Goal: Task Accomplishment & Management: Manage account settings

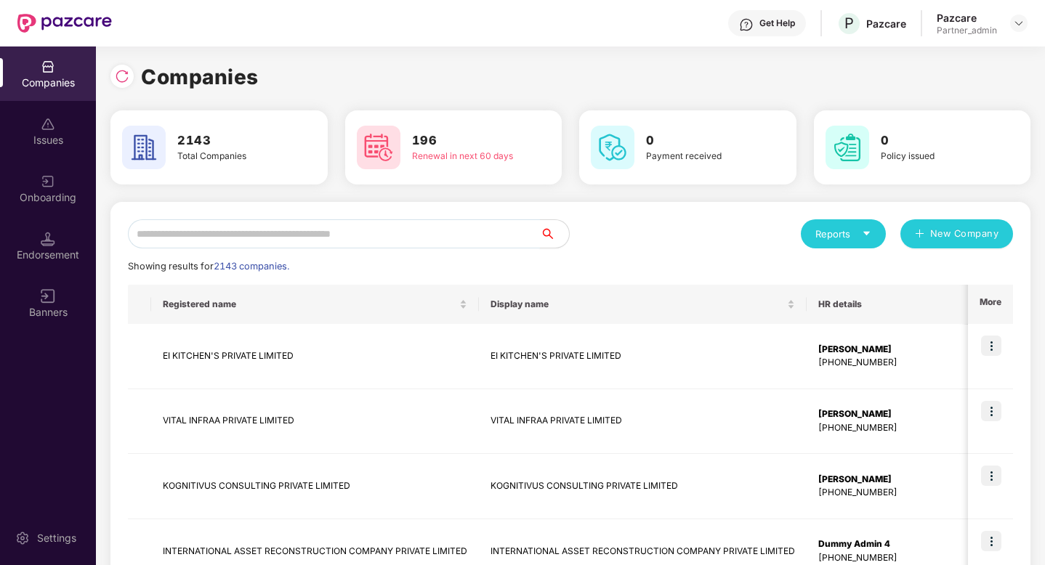
click at [265, 236] on input "text" at bounding box center [334, 233] width 412 height 29
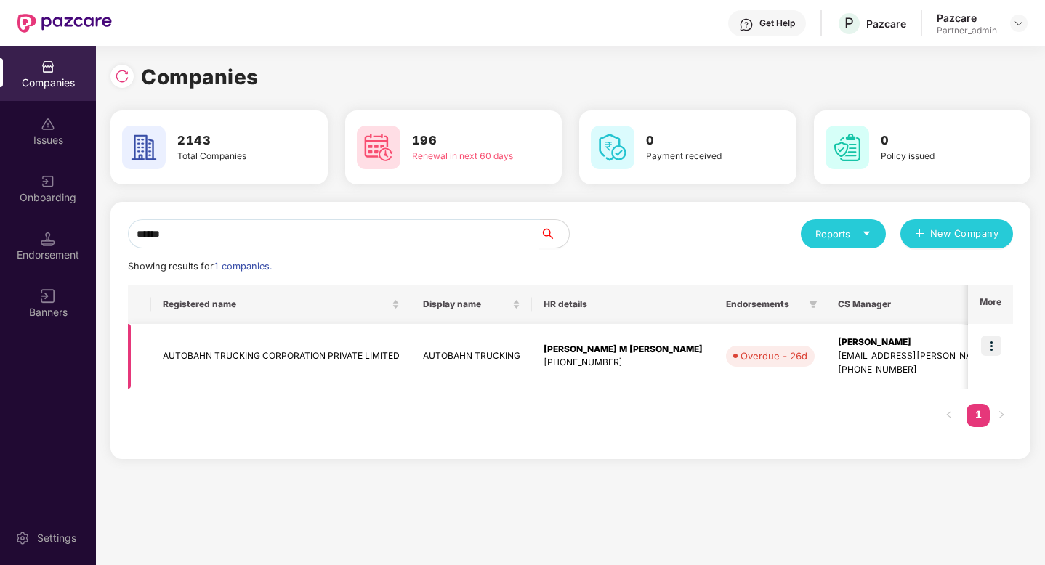
type input "******"
click at [976, 354] on td at bounding box center [990, 356] width 45 height 65
click at [992, 350] on img at bounding box center [991, 346] width 20 height 20
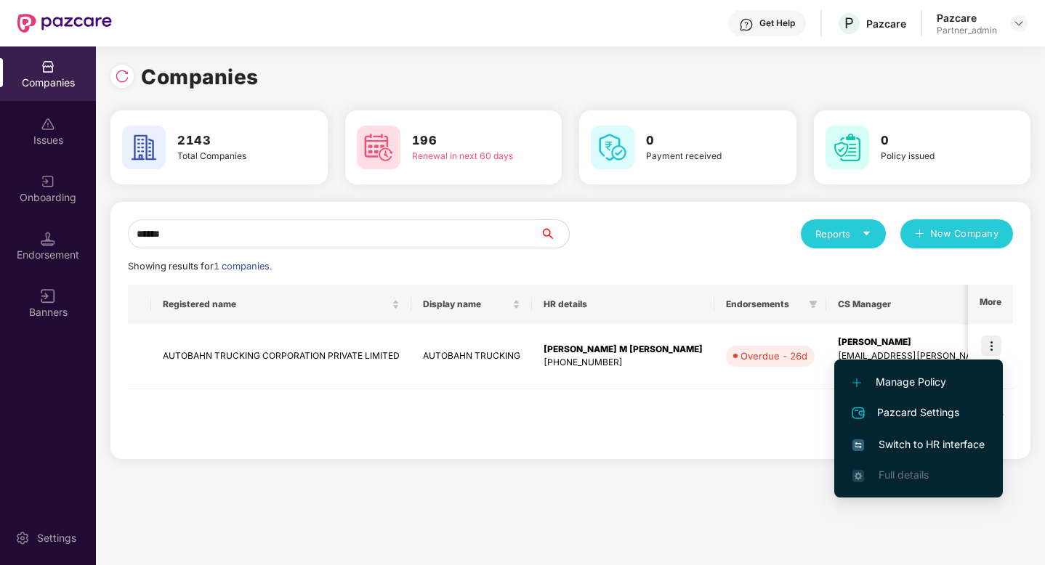
click at [939, 442] on span "Switch to HR interface" at bounding box center [918, 445] width 132 height 16
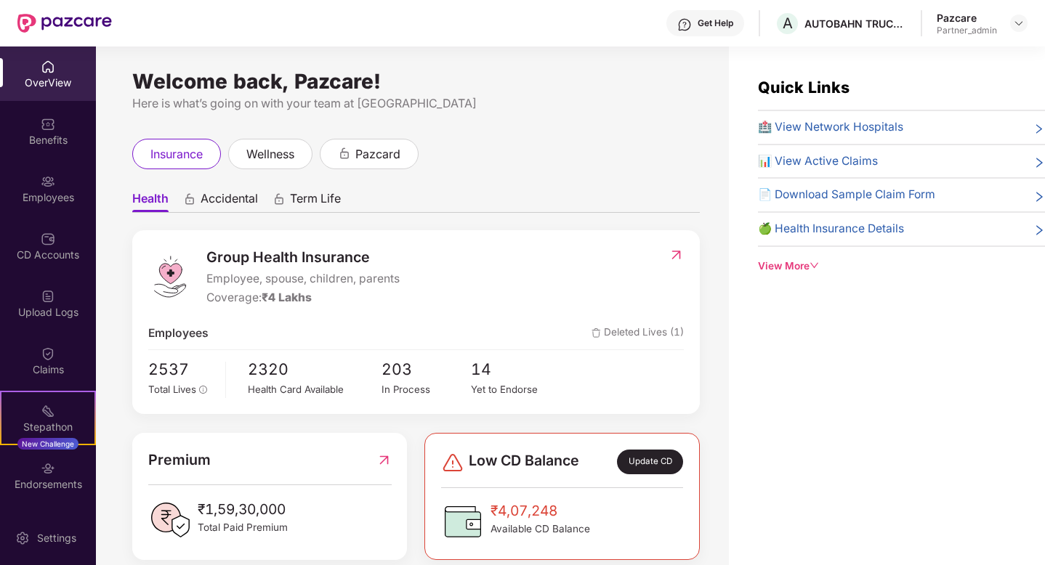
click at [676, 254] on img at bounding box center [675, 255] width 15 height 15
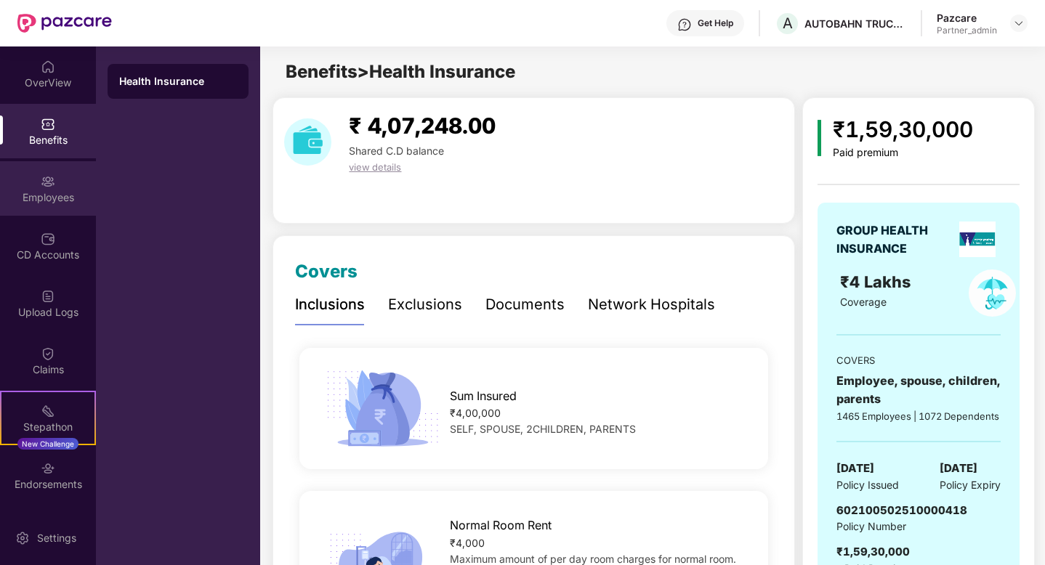
click at [52, 201] on div "Employees" at bounding box center [48, 197] width 96 height 15
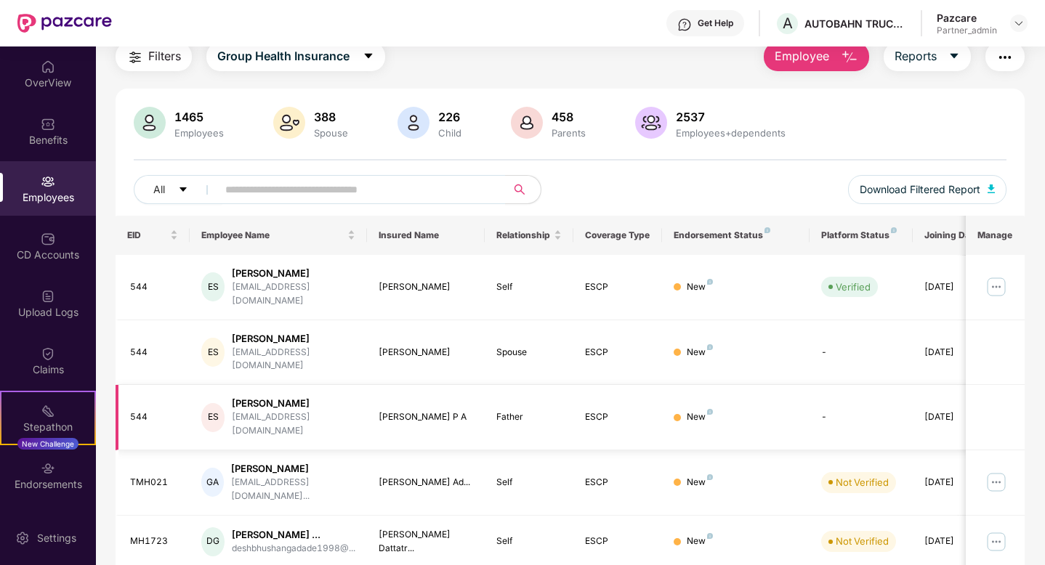
scroll to position [57, 0]
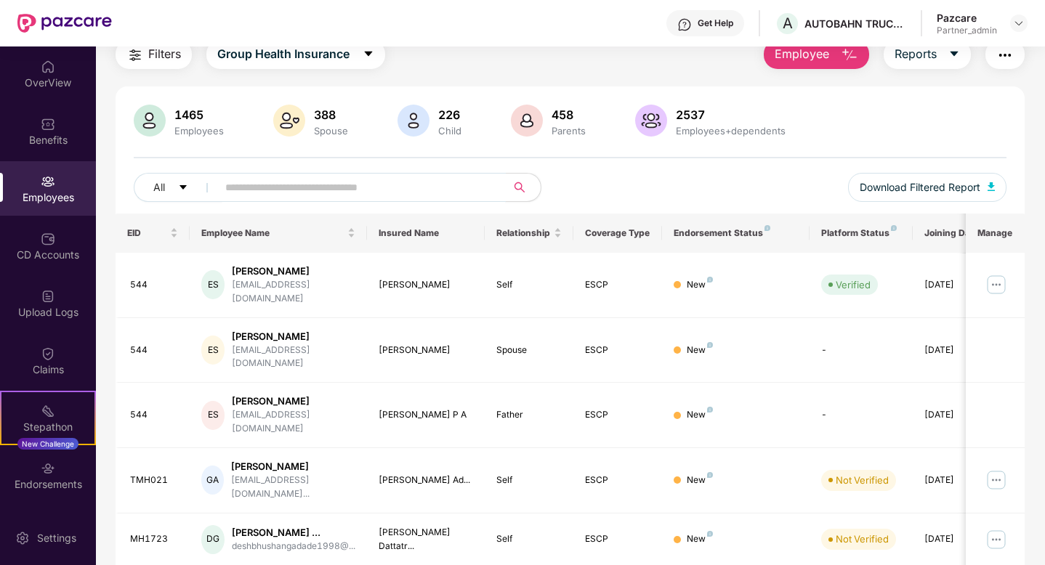
click at [339, 190] on input "text" at bounding box center [355, 188] width 261 height 22
click at [164, 65] on button "Filters" at bounding box center [154, 54] width 76 height 29
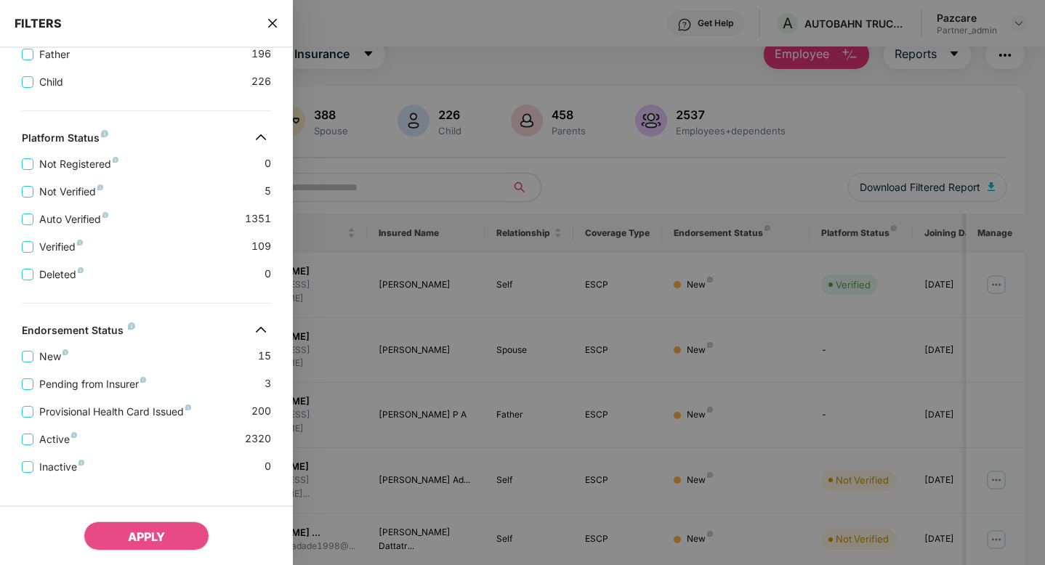
scroll to position [410, 0]
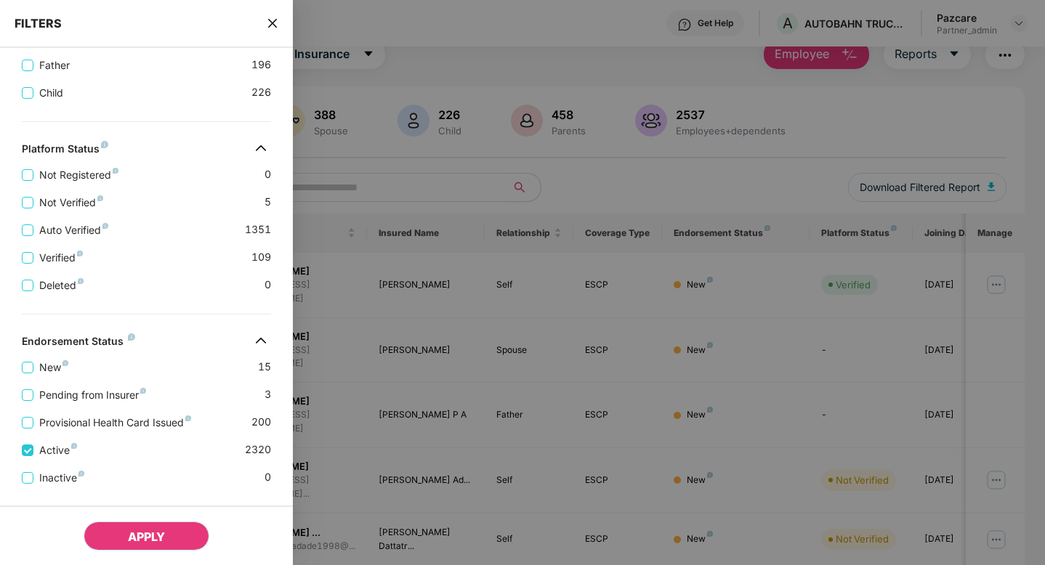
click at [130, 544] on span "APPLY" at bounding box center [146, 537] width 37 height 15
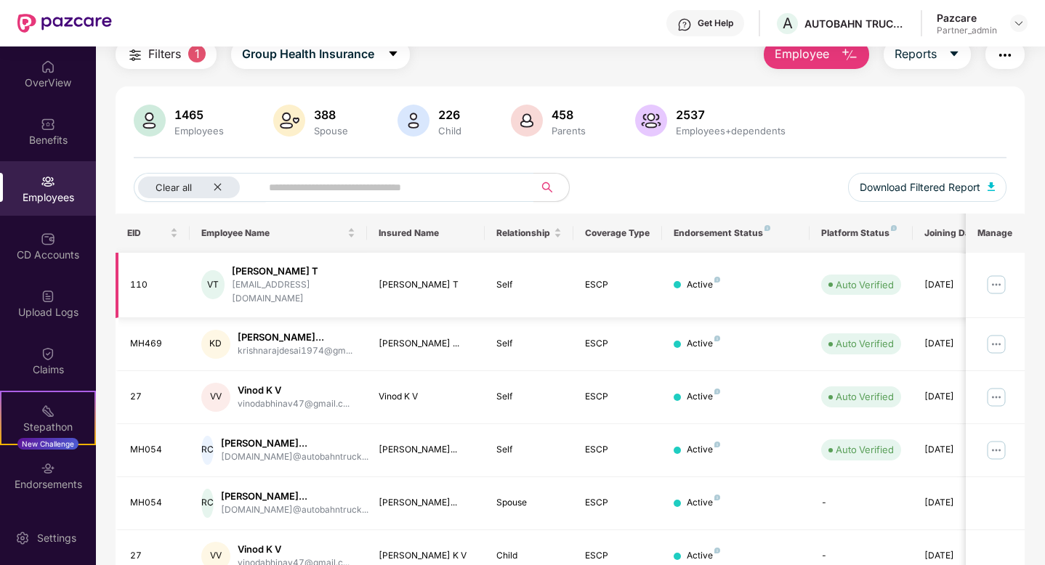
click at [996, 281] on img at bounding box center [996, 284] width 23 height 23
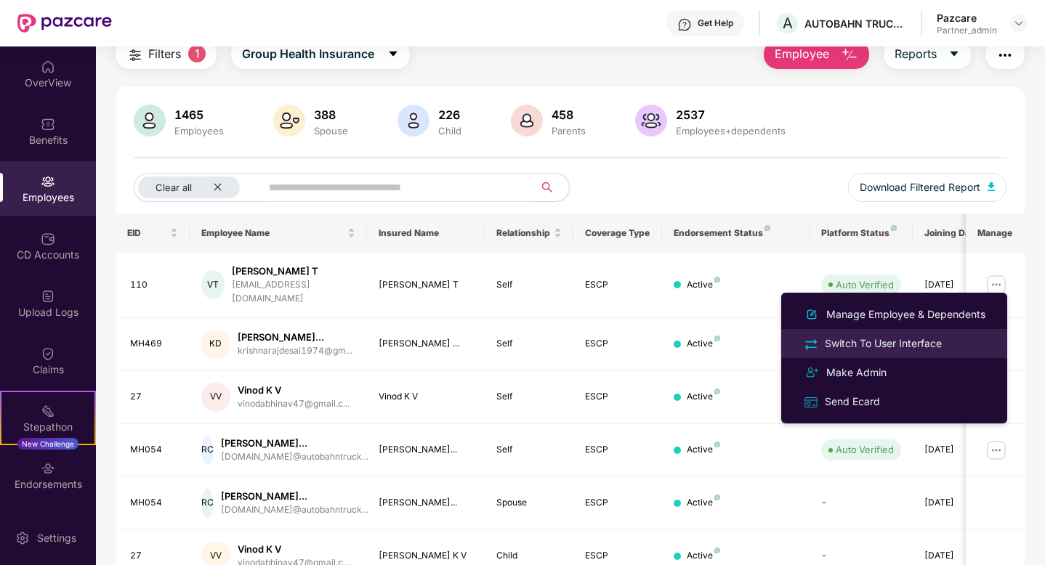
click at [920, 341] on div "Switch To User Interface" at bounding box center [883, 344] width 123 height 16
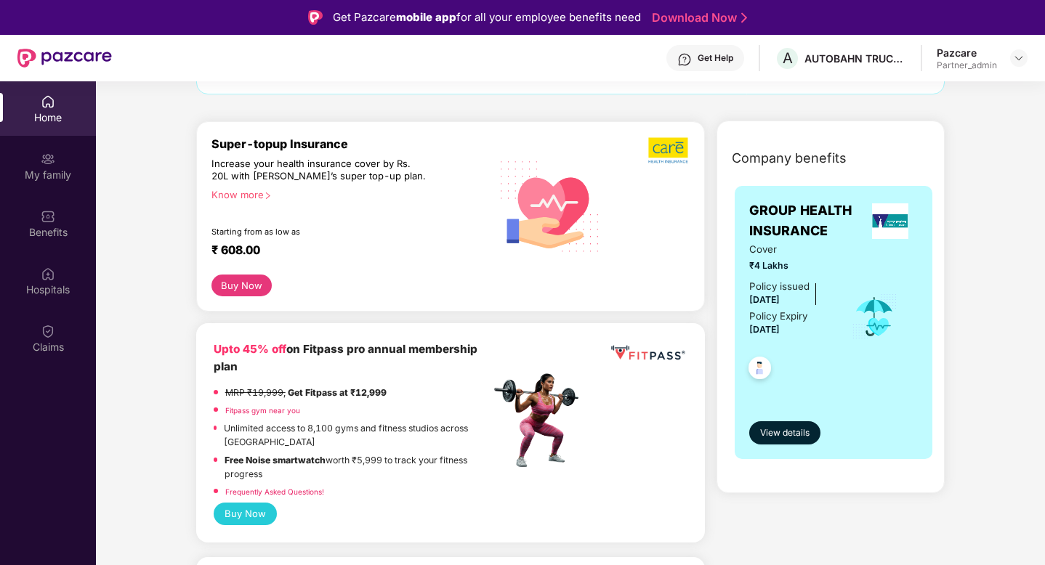
scroll to position [146, 0]
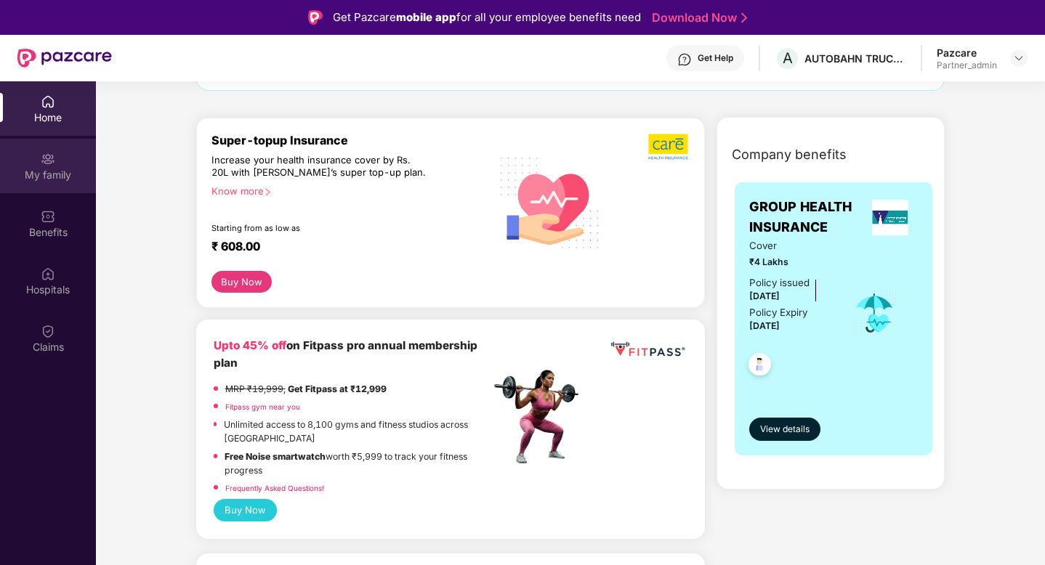
click at [54, 166] on div "My family" at bounding box center [48, 166] width 96 height 54
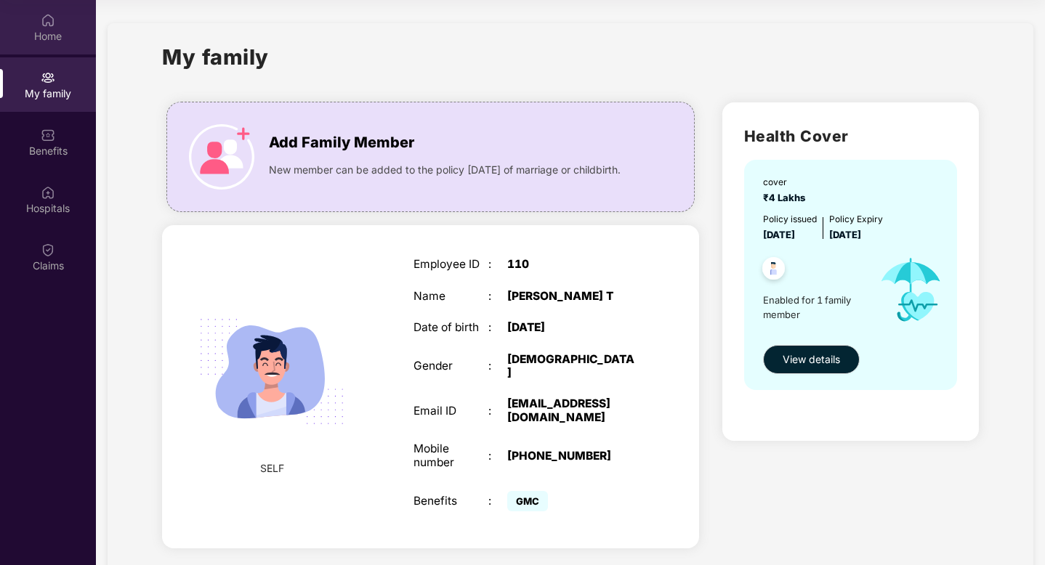
click at [38, 42] on div "Home" at bounding box center [48, 36] width 96 height 15
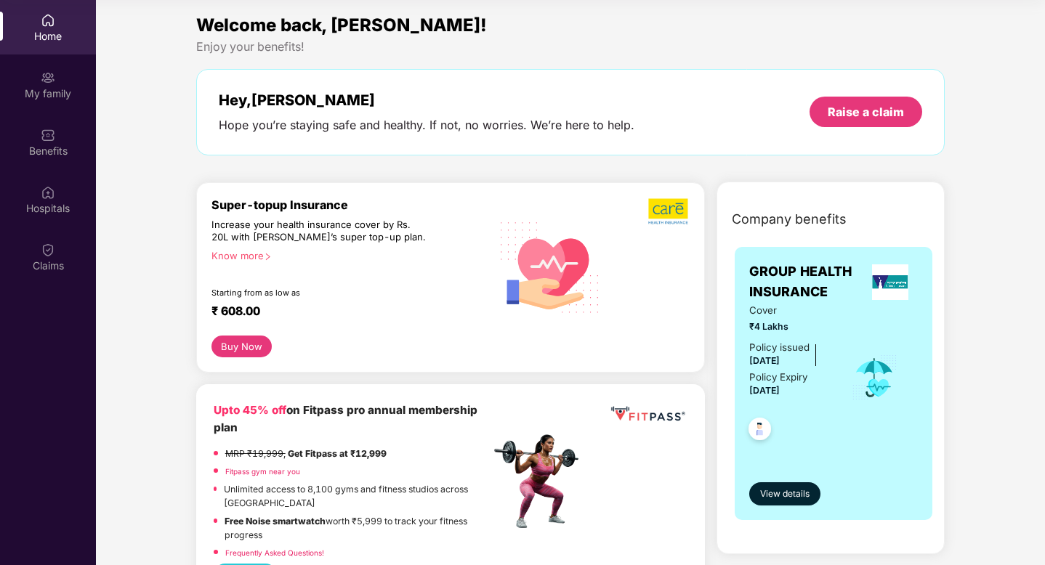
click at [49, 39] on div "Home" at bounding box center [48, 36] width 96 height 15
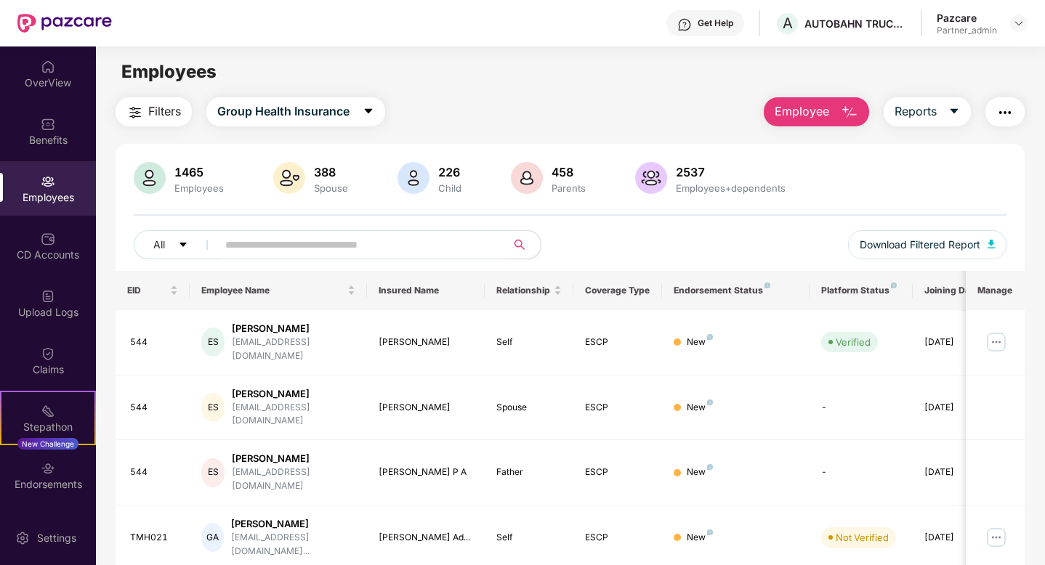
click at [158, 116] on span "Filters" at bounding box center [164, 111] width 33 height 18
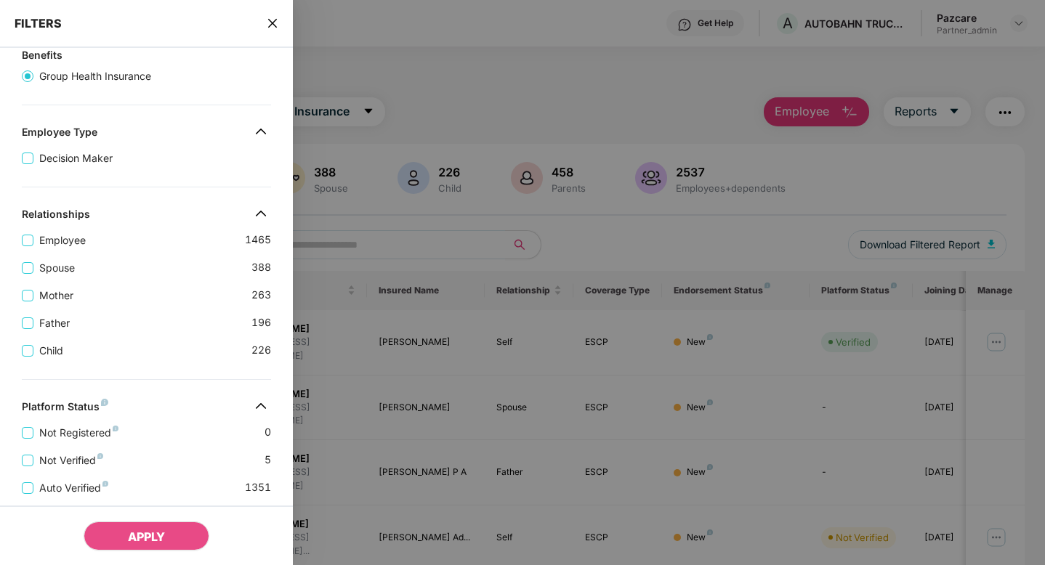
scroll to position [410, 0]
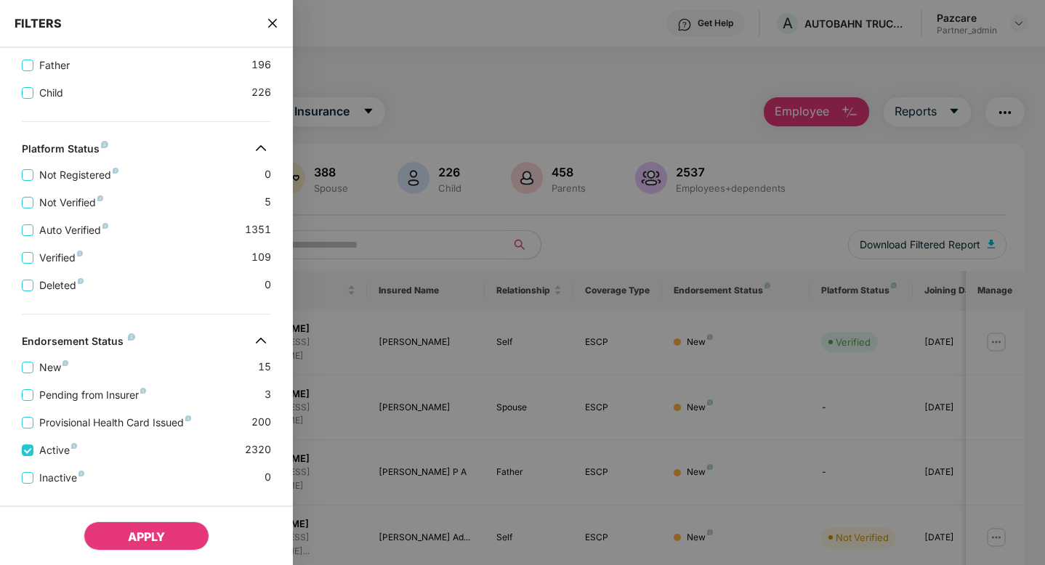
click at [132, 530] on span "APPLY" at bounding box center [146, 537] width 37 height 15
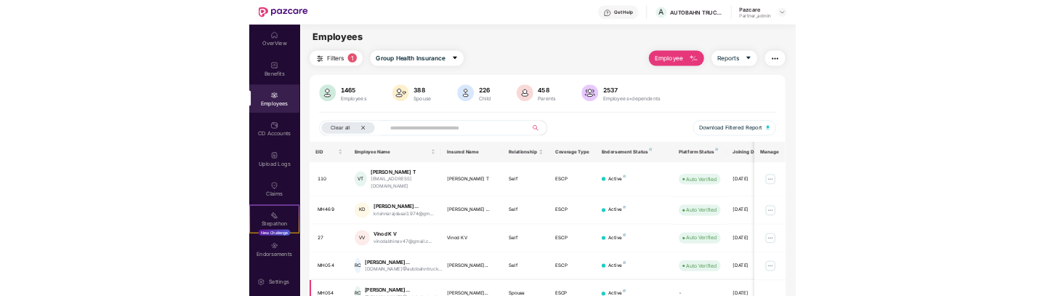
scroll to position [39, 0]
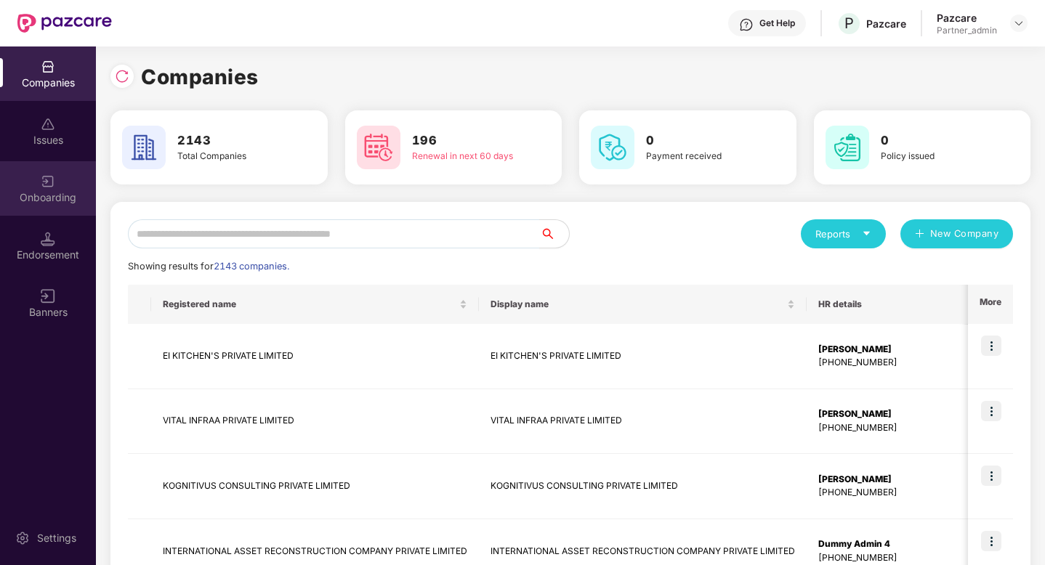
click at [41, 201] on div "Onboarding" at bounding box center [48, 197] width 96 height 15
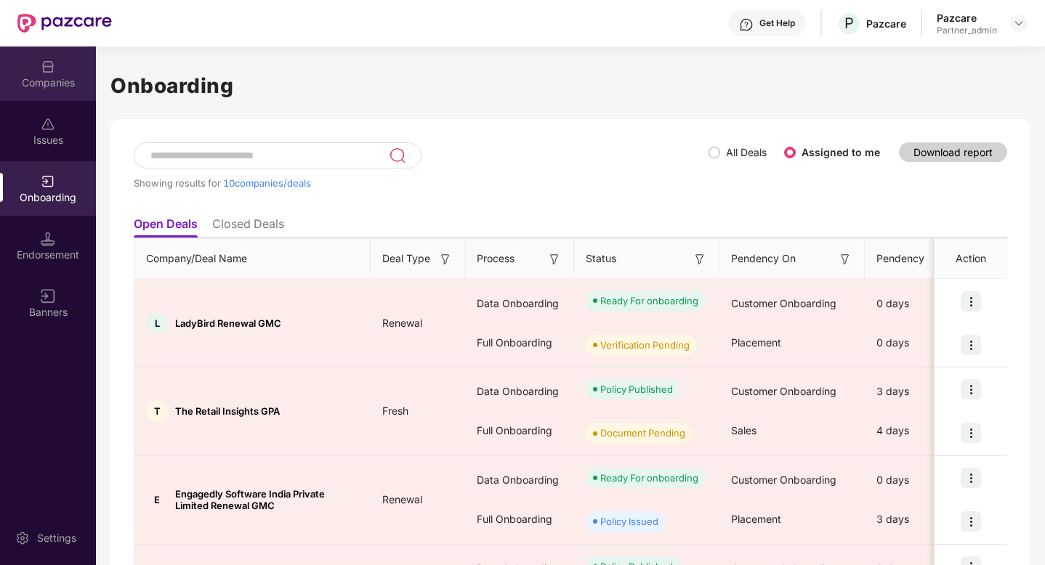
click at [62, 71] on div "Companies" at bounding box center [48, 74] width 96 height 54
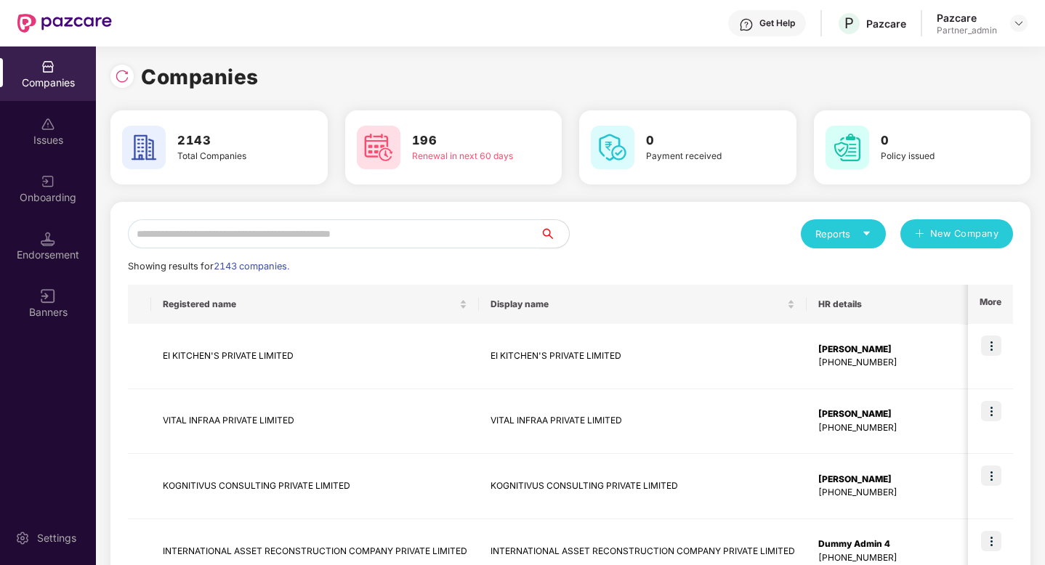
click at [197, 227] on input "text" at bounding box center [334, 233] width 412 height 29
paste input "********"
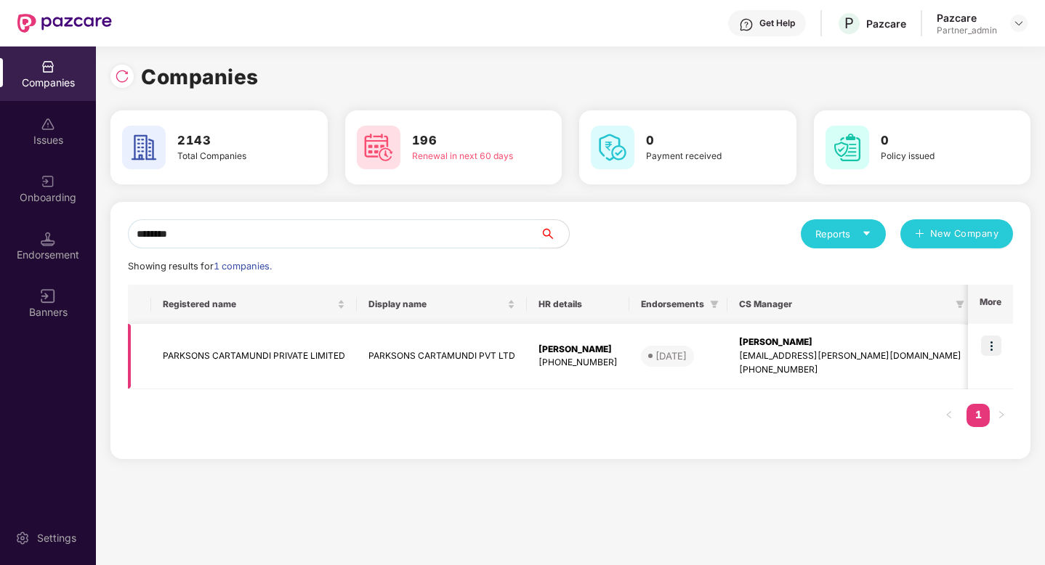
type input "********"
click at [977, 352] on td at bounding box center [990, 356] width 45 height 65
click at [986, 352] on img at bounding box center [991, 346] width 20 height 20
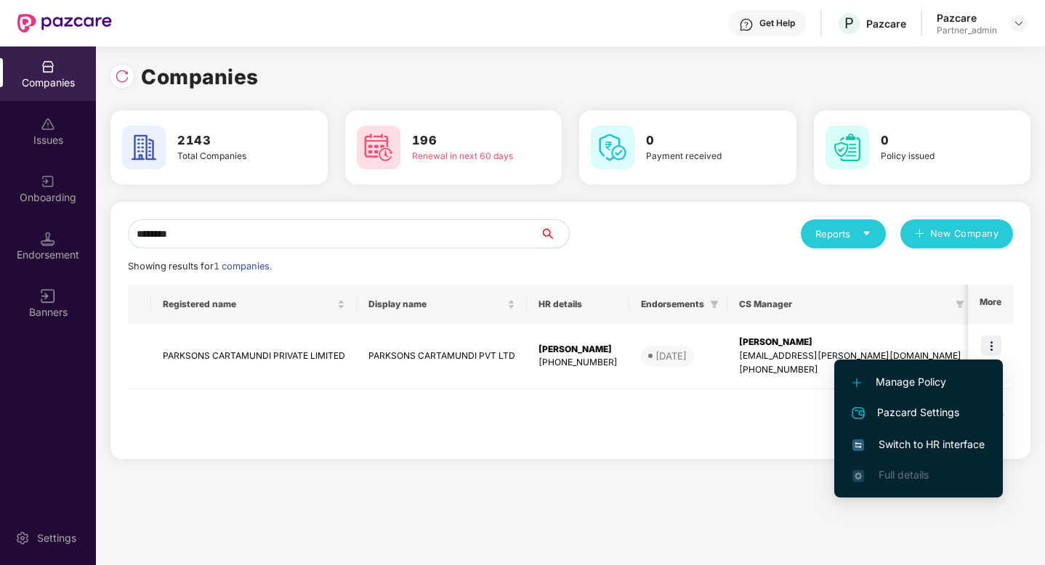
click at [924, 440] on span "Switch to HR interface" at bounding box center [918, 445] width 132 height 16
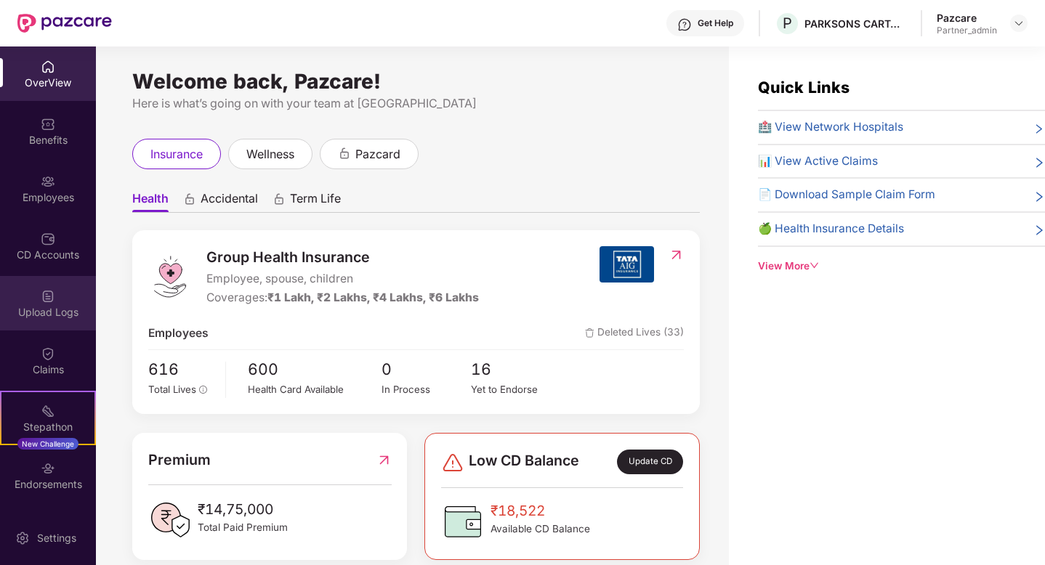
click at [48, 321] on div "Upload Logs" at bounding box center [48, 303] width 96 height 54
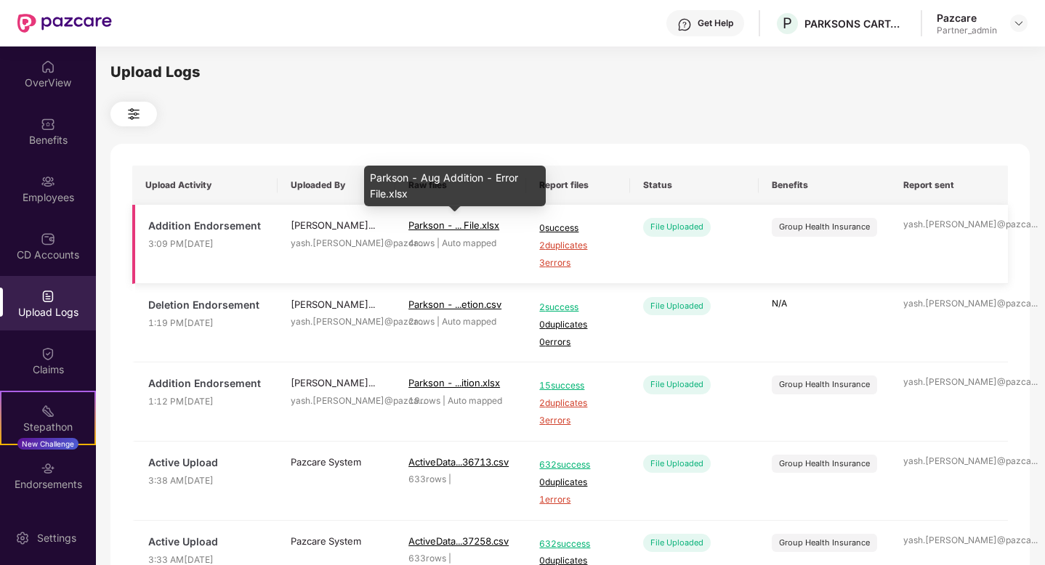
click at [448, 228] on span "Parkson - ... File.xlsx" at bounding box center [453, 225] width 91 height 12
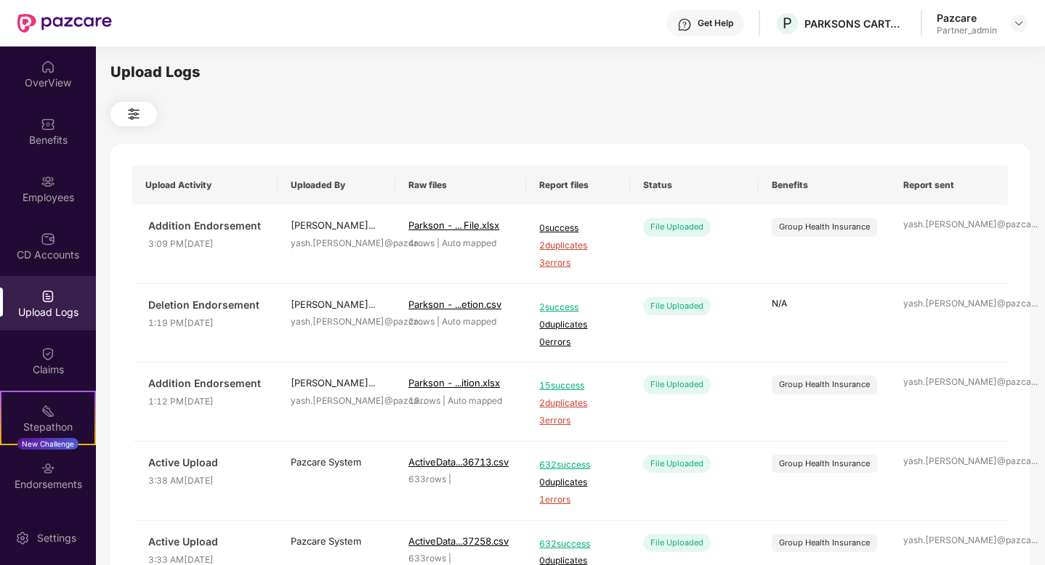
click at [791, 4] on div "Get Help P PARKSONS CARTAMUNDI PVT LTD Pazcare Partner_admin" at bounding box center [570, 23] width 916 height 47
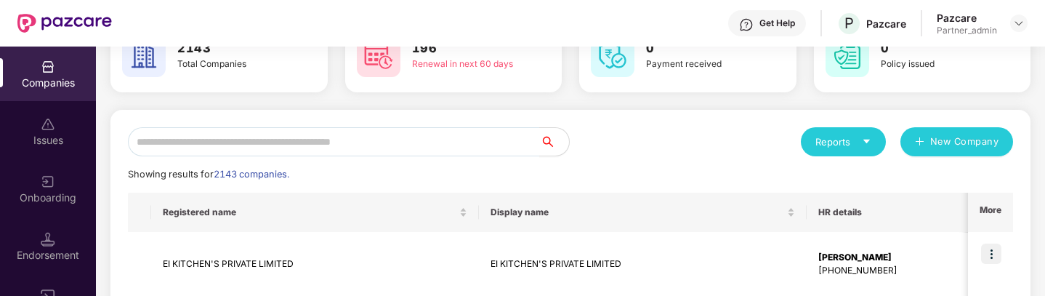
scroll to position [102, 0]
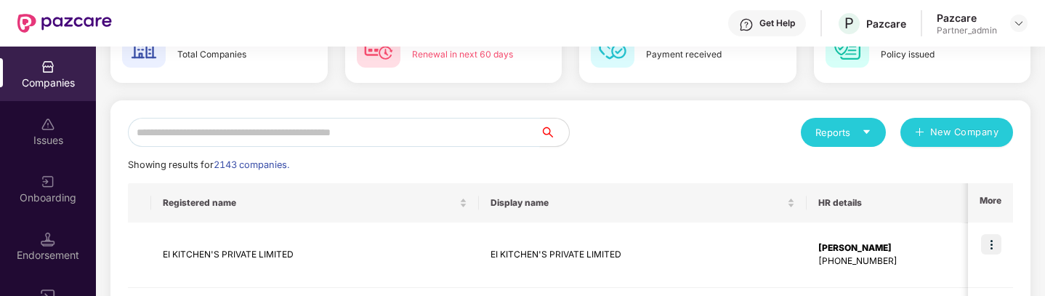
click at [297, 137] on input "text" at bounding box center [334, 132] width 412 height 29
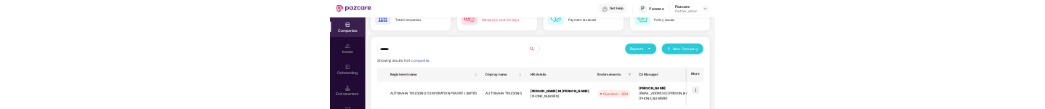
scroll to position [174, 0]
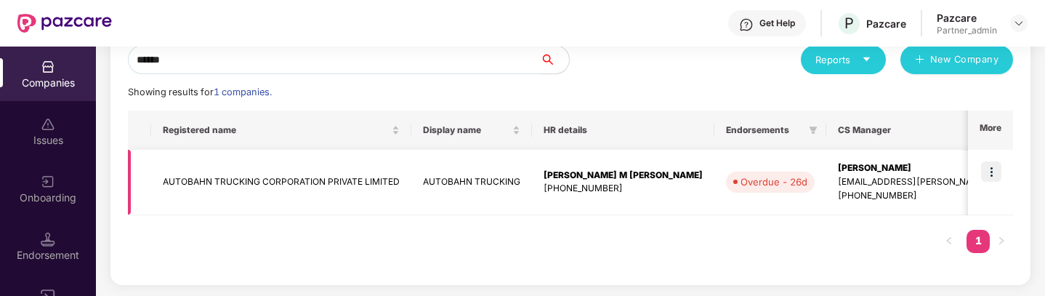
type input "******"
click at [989, 172] on img at bounding box center [991, 171] width 20 height 20
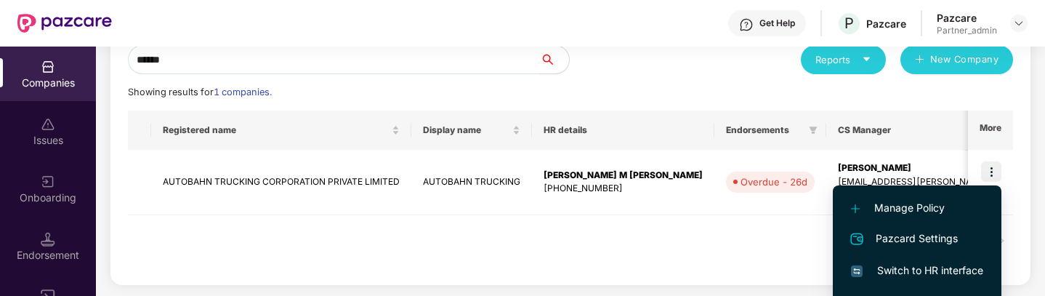
click at [908, 262] on li "Switch to HR interface" at bounding box center [917, 270] width 169 height 31
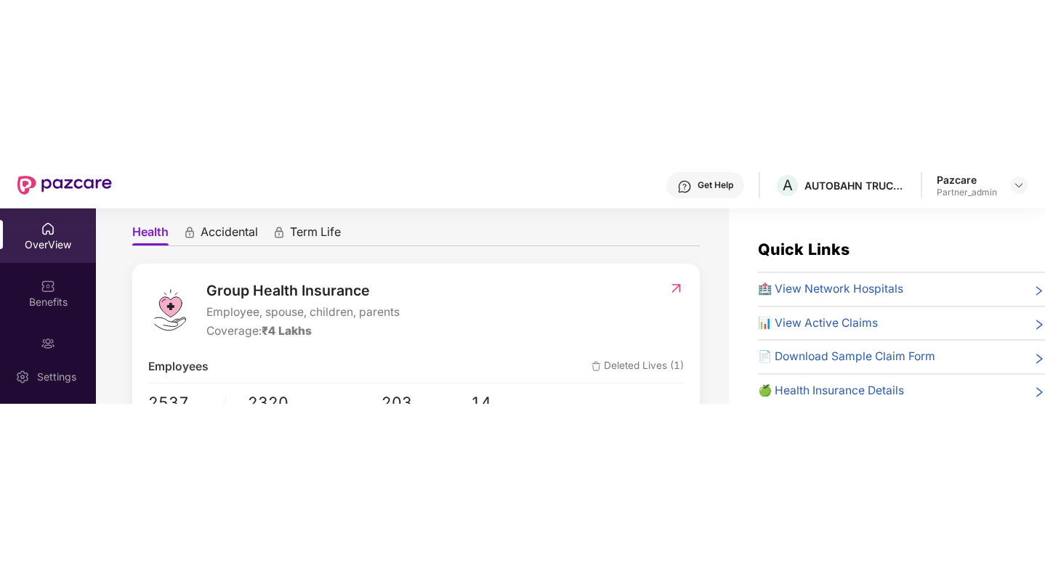
scroll to position [129, 0]
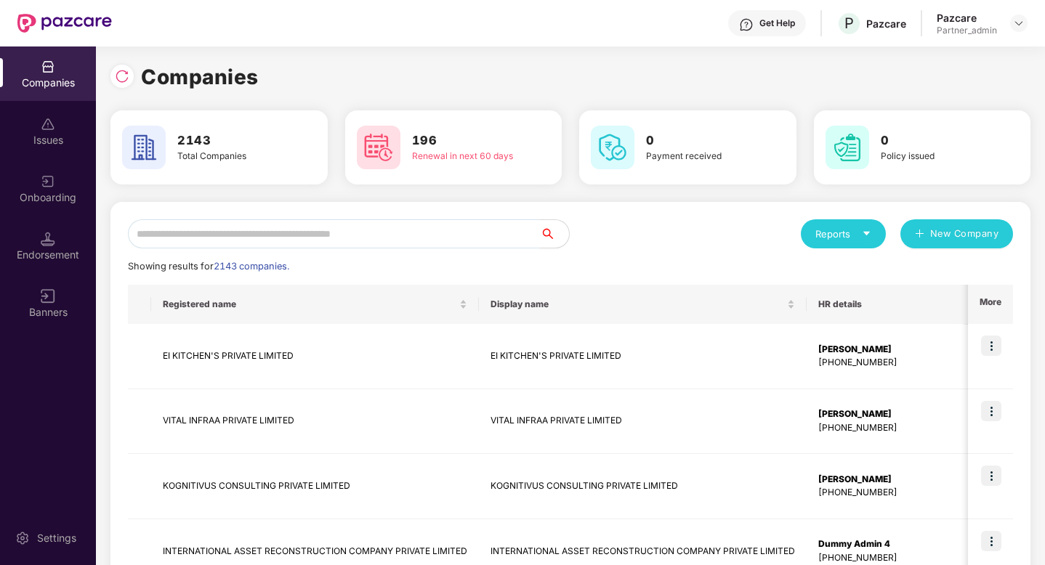
click at [243, 246] on input "text" at bounding box center [334, 233] width 412 height 29
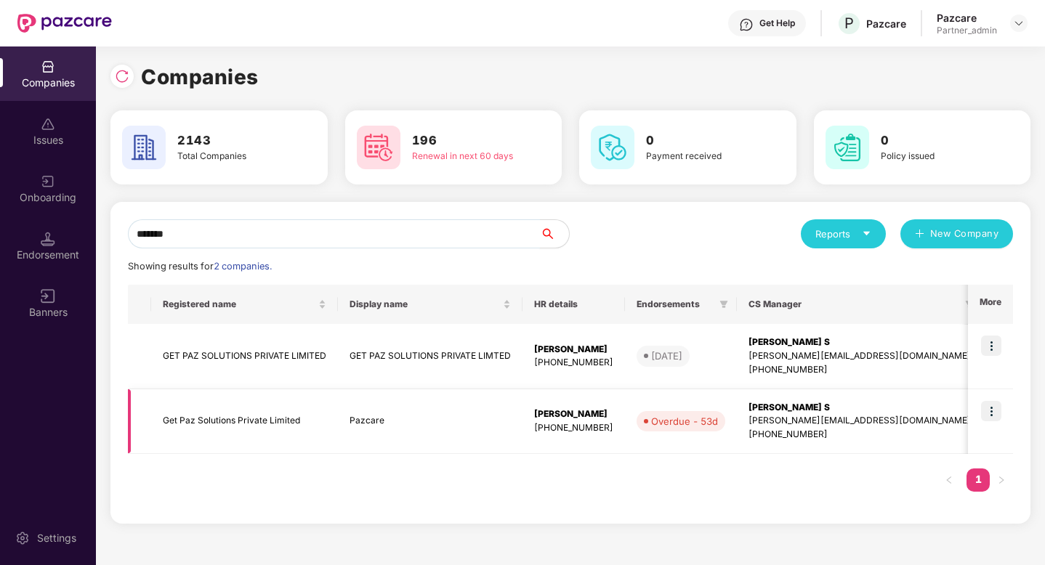
type input "*******"
click at [241, 426] on td "Get Paz Solutions Private Limited" at bounding box center [244, 421] width 187 height 65
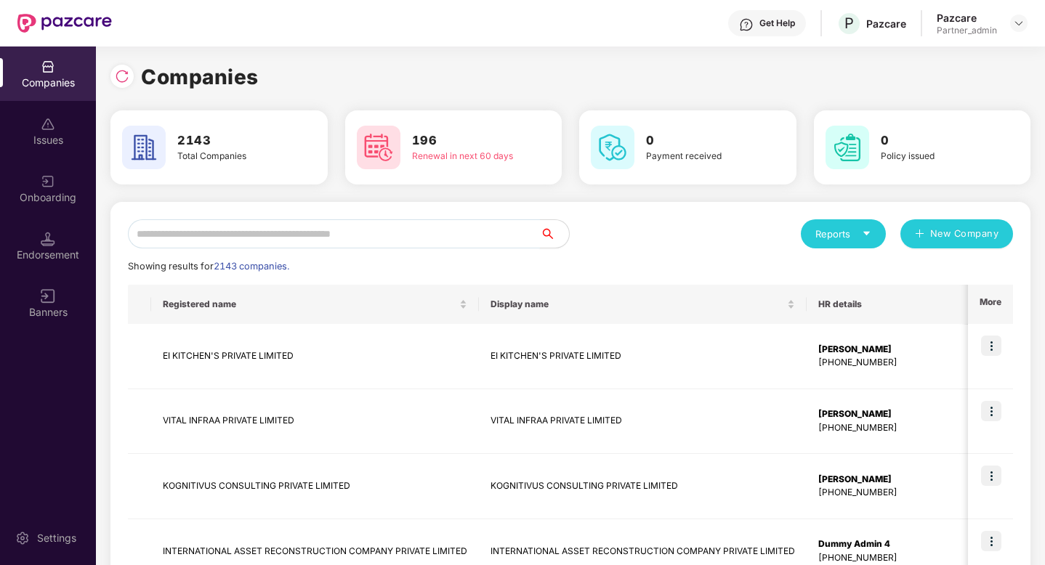
click at [290, 240] on input "text" at bounding box center [334, 233] width 412 height 29
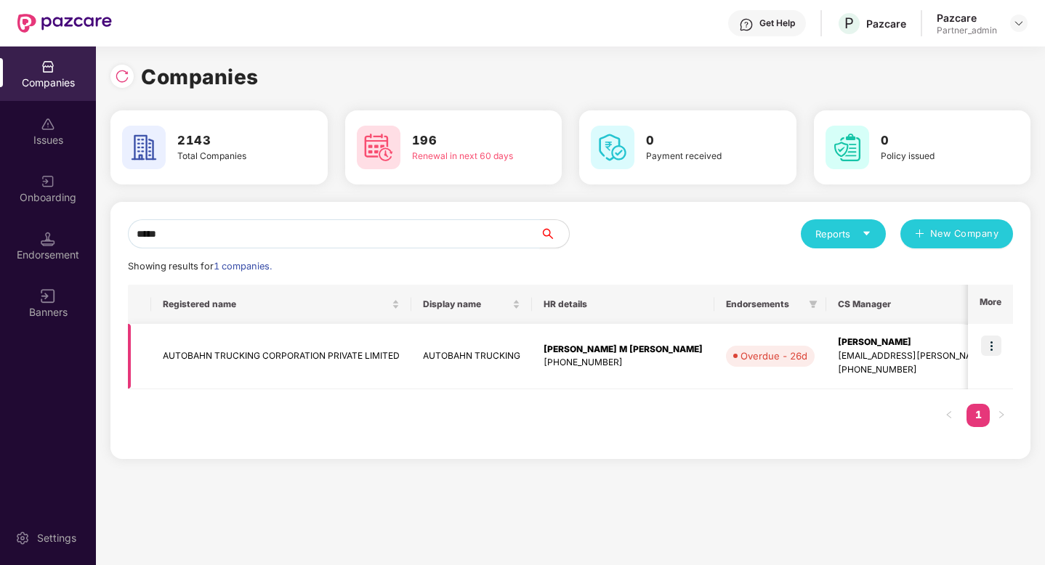
type input "*****"
click at [349, 354] on td "AUTOBAHN TRUCKING CORPORATION PRIVATE LIMITED" at bounding box center [281, 356] width 260 height 65
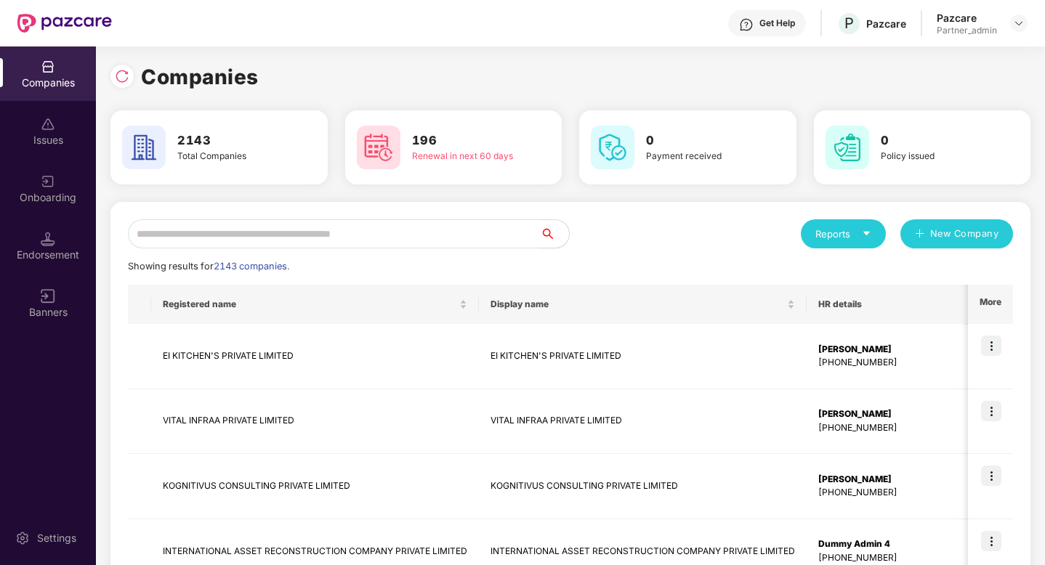
click at [416, 228] on input "text" at bounding box center [334, 233] width 412 height 29
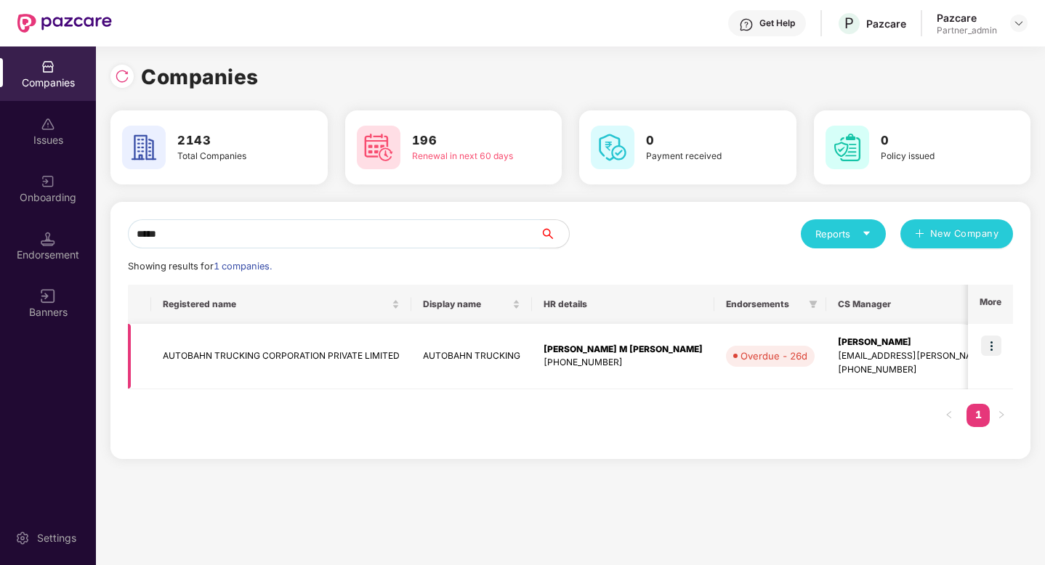
type input "*****"
click at [991, 343] on img at bounding box center [991, 346] width 20 height 20
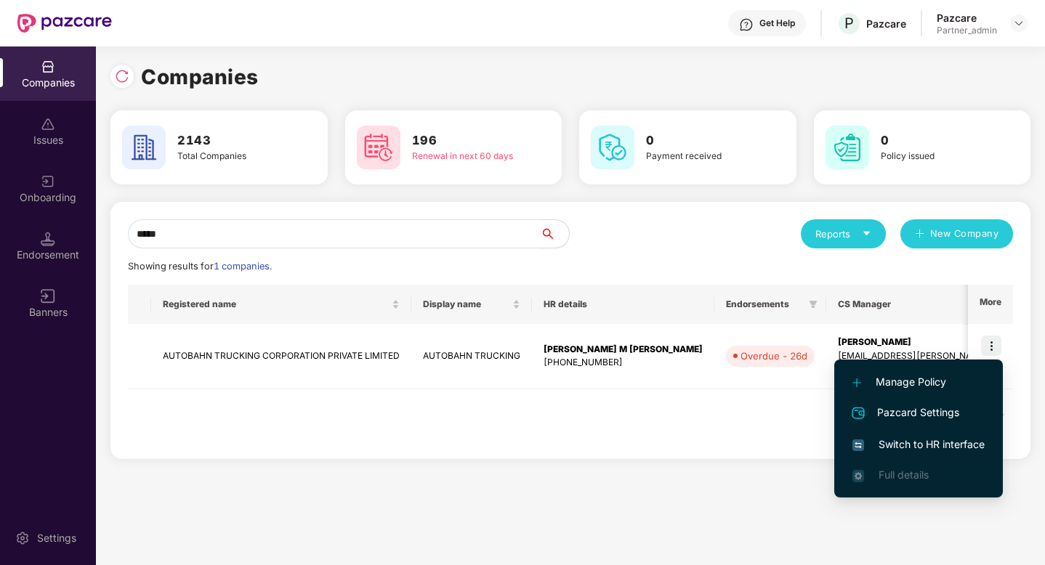
click at [925, 444] on span "Switch to HR interface" at bounding box center [918, 445] width 132 height 16
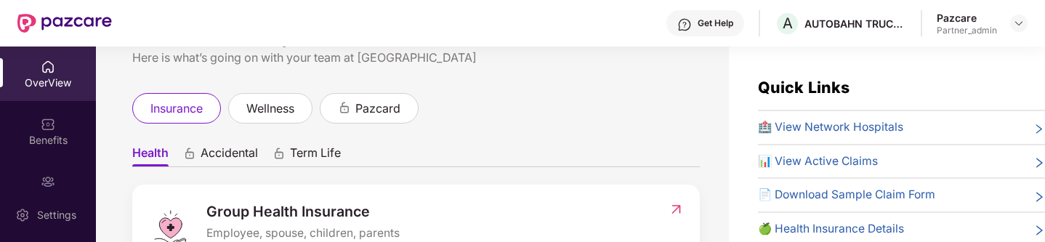
scroll to position [55, 0]
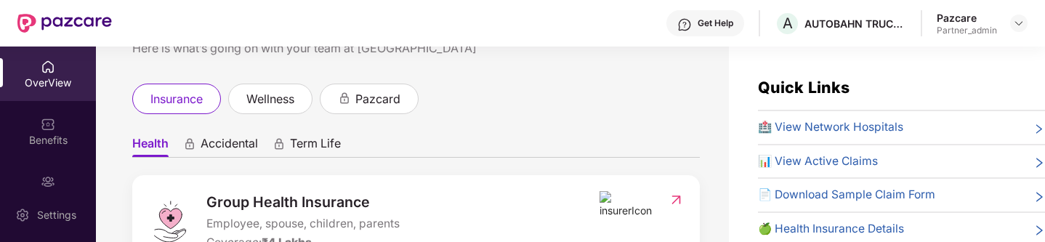
click at [618, 202] on img at bounding box center [626, 205] width 54 height 28
click at [679, 195] on img at bounding box center [675, 200] width 15 height 15
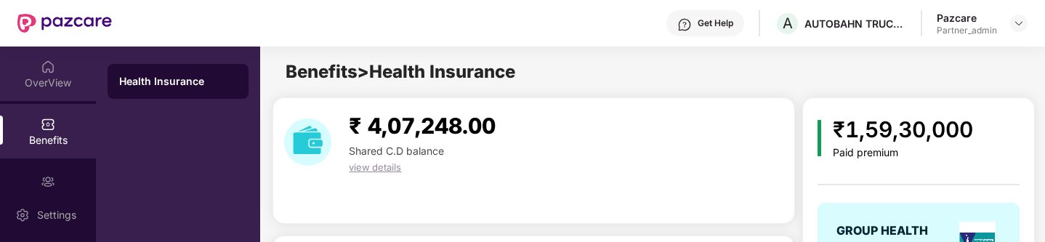
click at [37, 84] on div "OverView" at bounding box center [48, 83] width 96 height 15
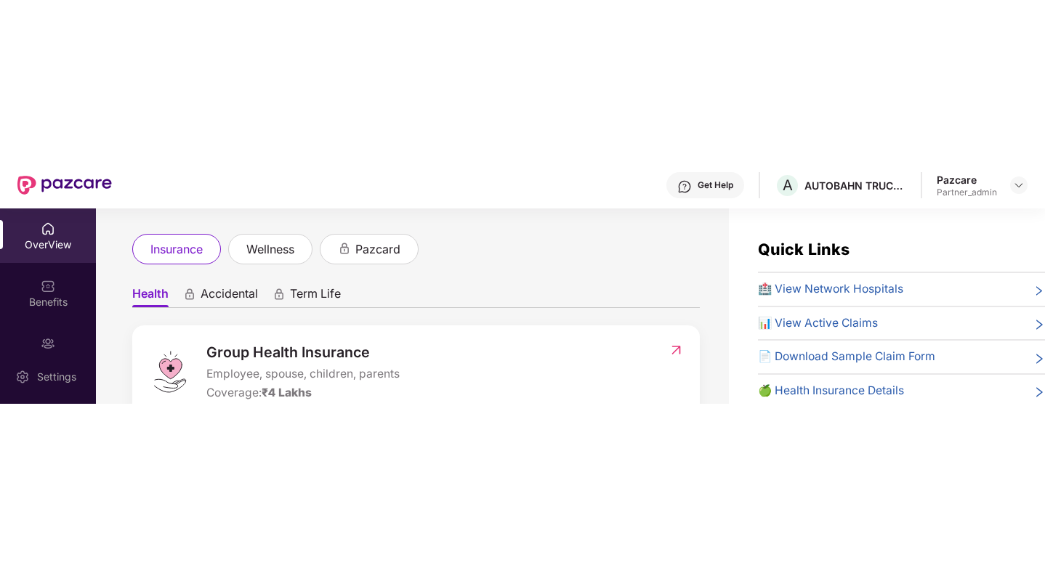
scroll to position [68, 0]
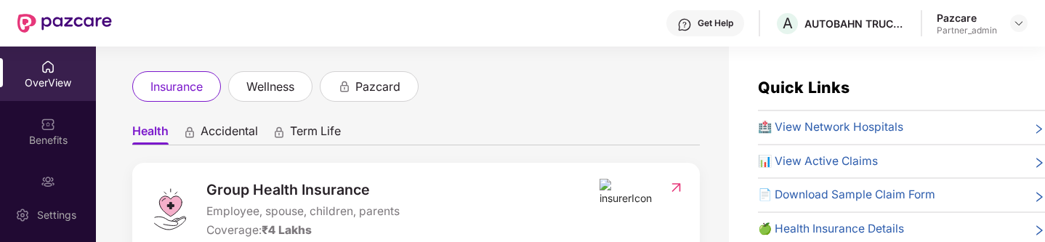
click at [610, 193] on img at bounding box center [626, 193] width 54 height 28
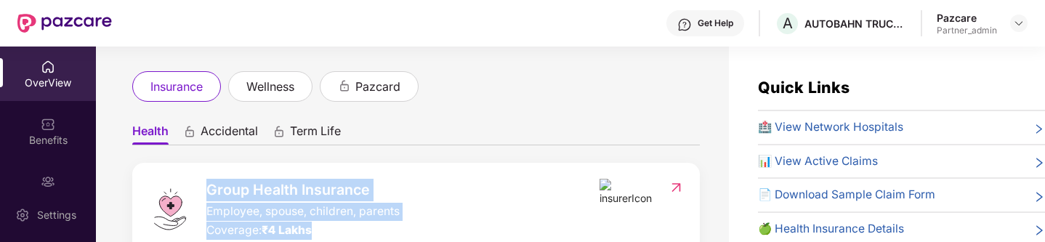
drag, startPoint x: 591, startPoint y: 178, endPoint x: 644, endPoint y: 209, distance: 61.2
click at [644, 209] on div at bounding box center [626, 197] width 54 height 36
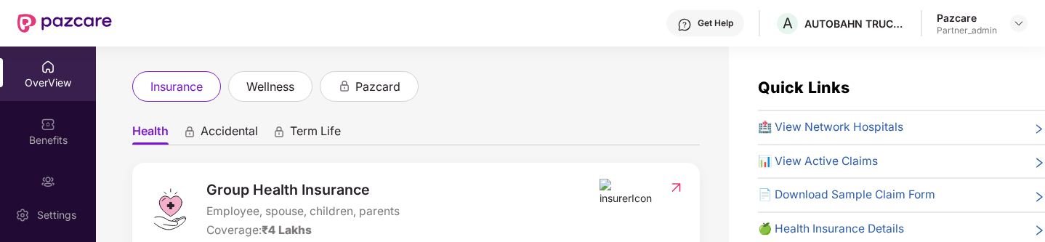
click at [644, 209] on div at bounding box center [626, 197] width 54 height 36
click at [615, 195] on img at bounding box center [626, 193] width 54 height 28
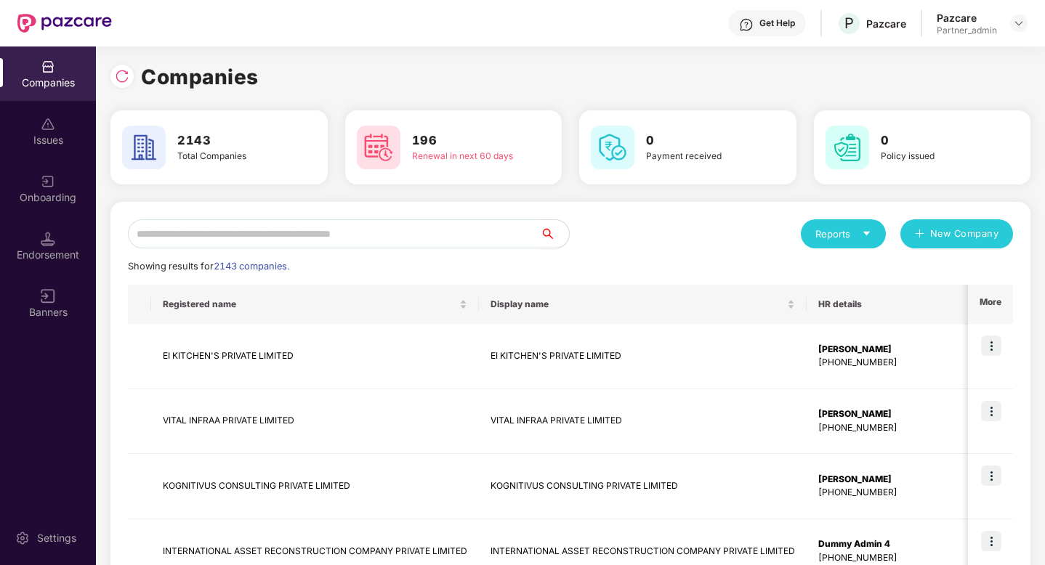
click at [259, 230] on input "text" at bounding box center [334, 233] width 412 height 29
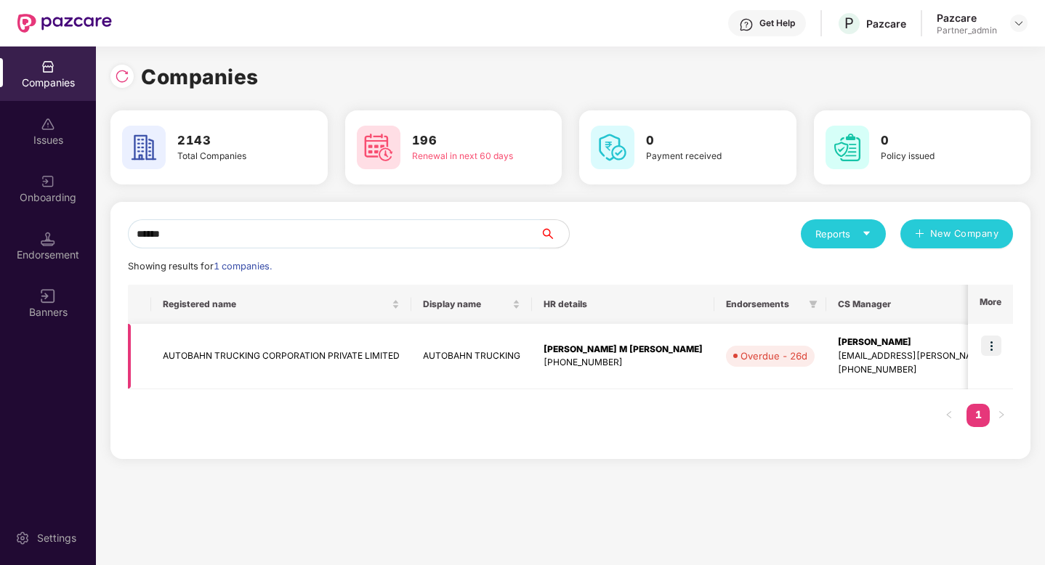
type input "******"
click at [989, 347] on img at bounding box center [991, 346] width 20 height 20
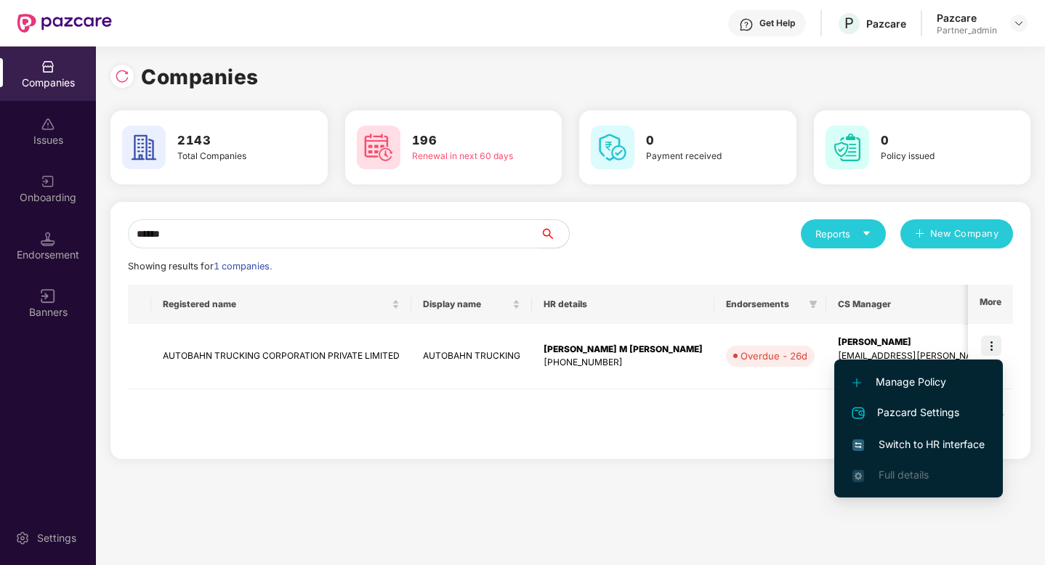
click at [906, 442] on span "Switch to HR interface" at bounding box center [918, 445] width 132 height 16
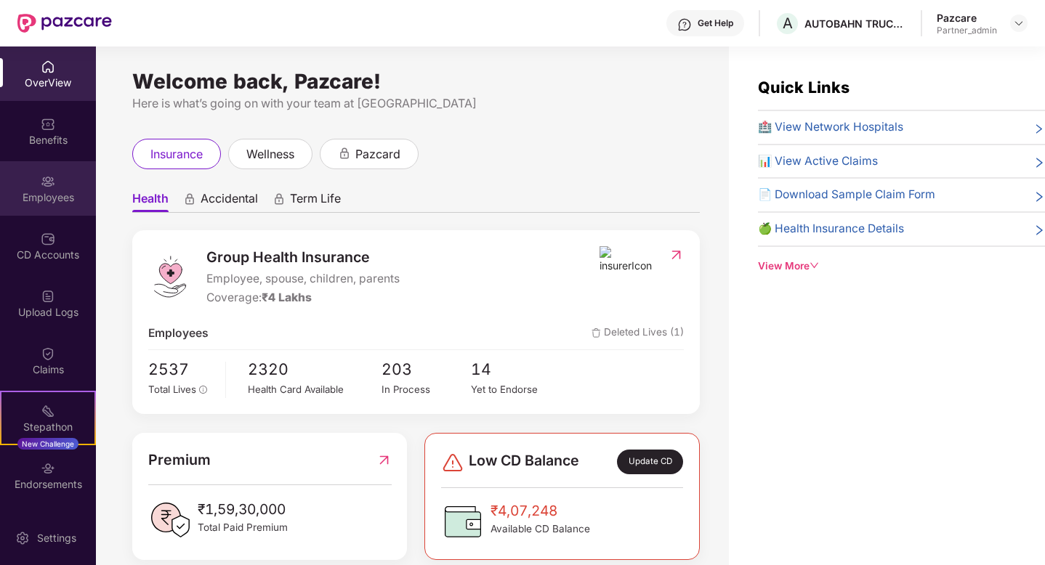
click at [44, 214] on div "Employees" at bounding box center [48, 188] width 96 height 54
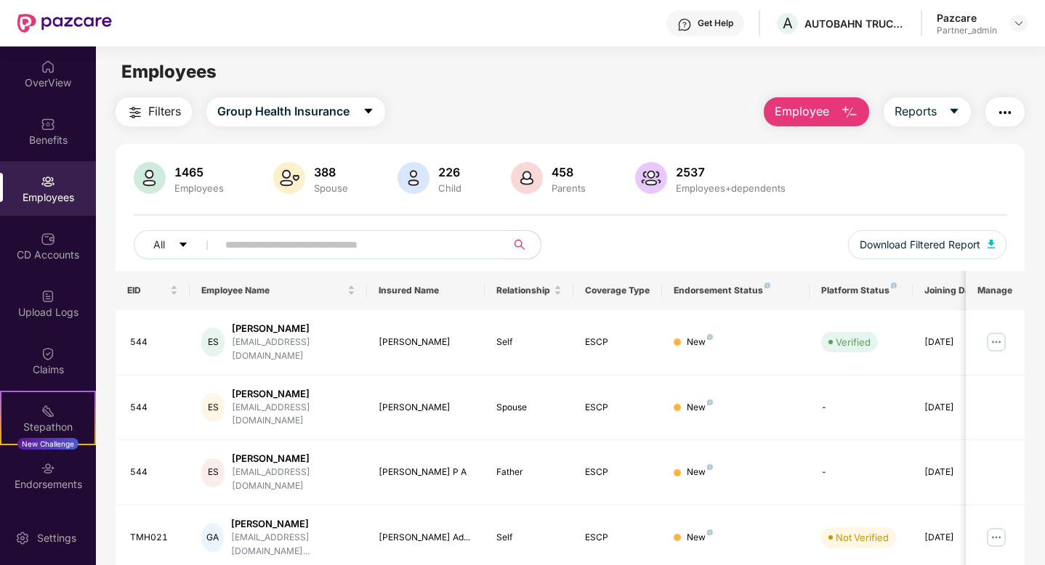
click at [171, 113] on span "Filters" at bounding box center [164, 111] width 33 height 18
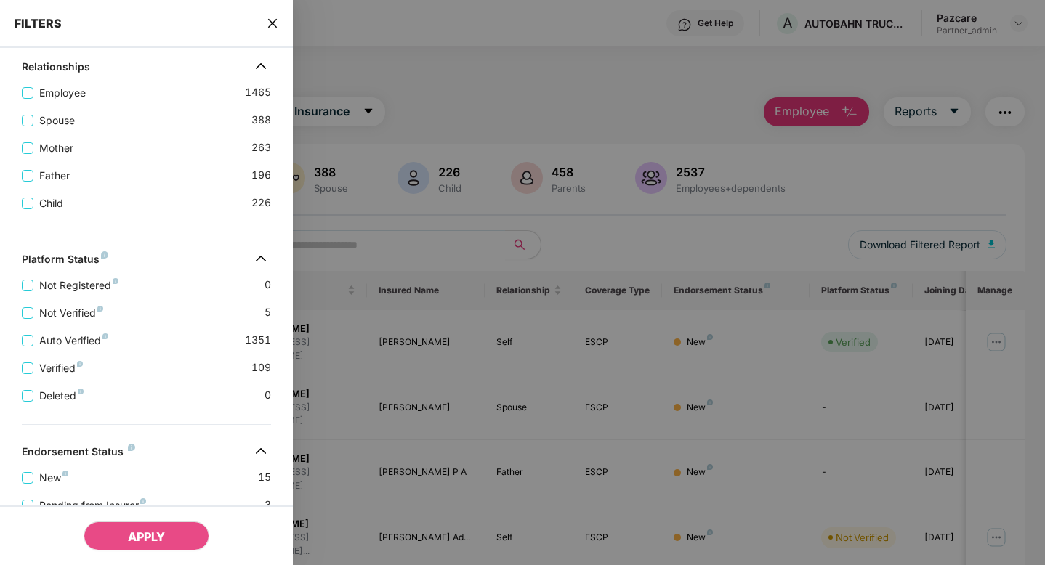
scroll to position [410, 0]
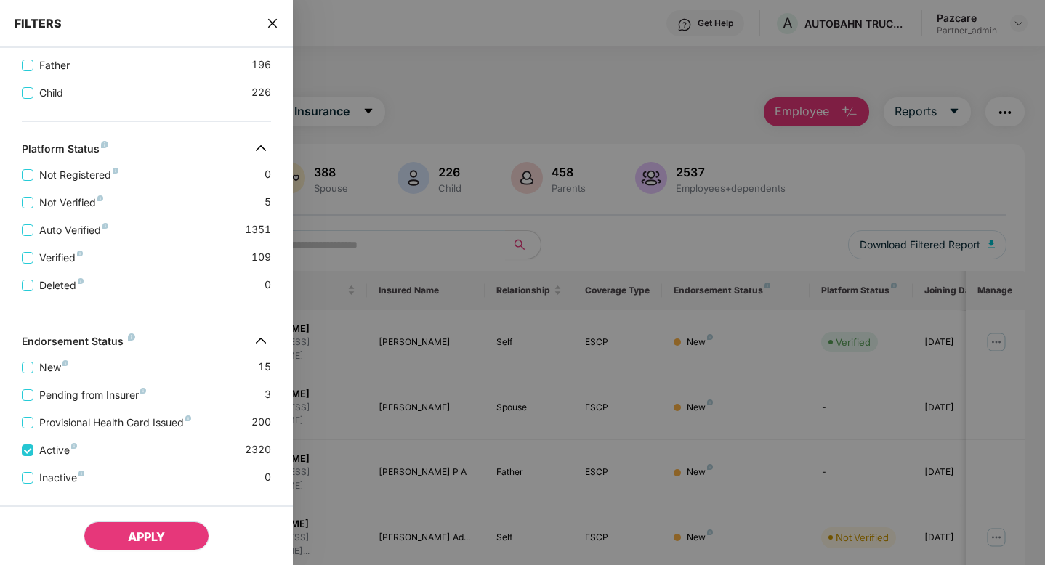
click at [147, 541] on span "APPLY" at bounding box center [146, 537] width 37 height 15
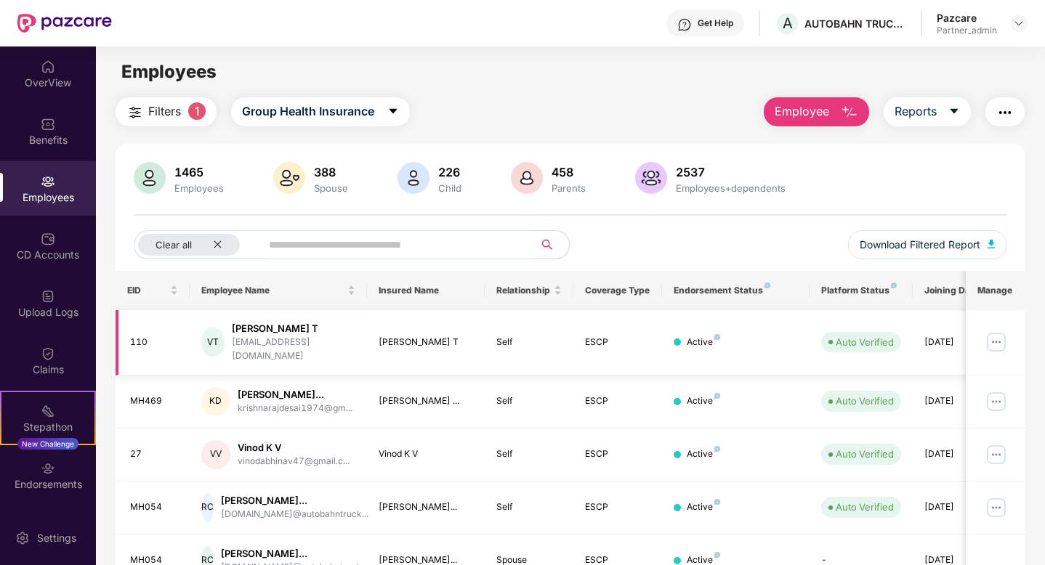
click at [316, 342] on div "[EMAIL_ADDRESS][DOMAIN_NAME]" at bounding box center [293, 350] width 123 height 28
copy div "[EMAIL_ADDRESS][DOMAIN_NAME]"
click at [995, 332] on img at bounding box center [996, 342] width 23 height 23
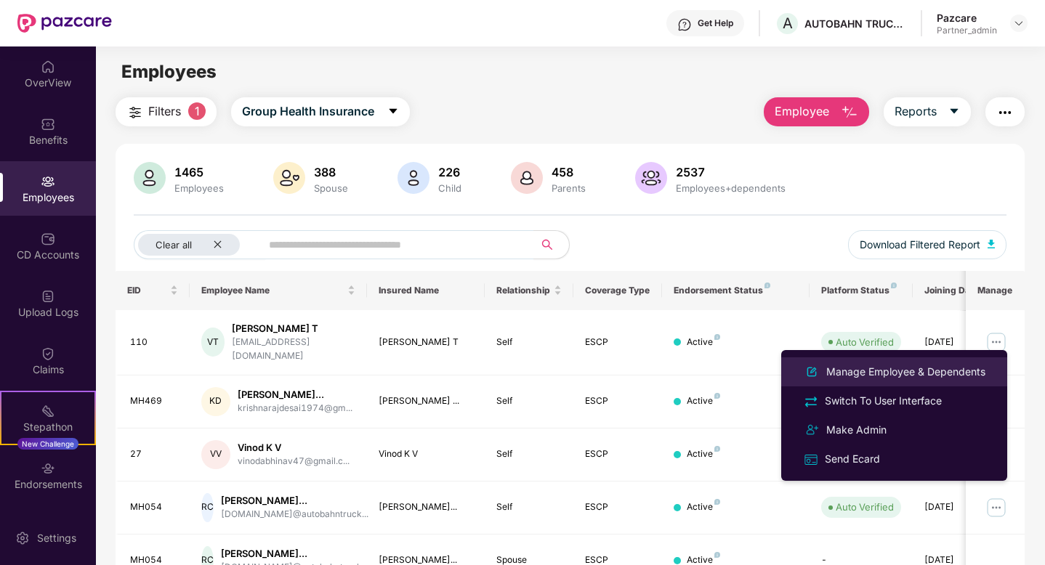
click at [935, 368] on div "Manage Employee & Dependents" at bounding box center [905, 372] width 165 height 16
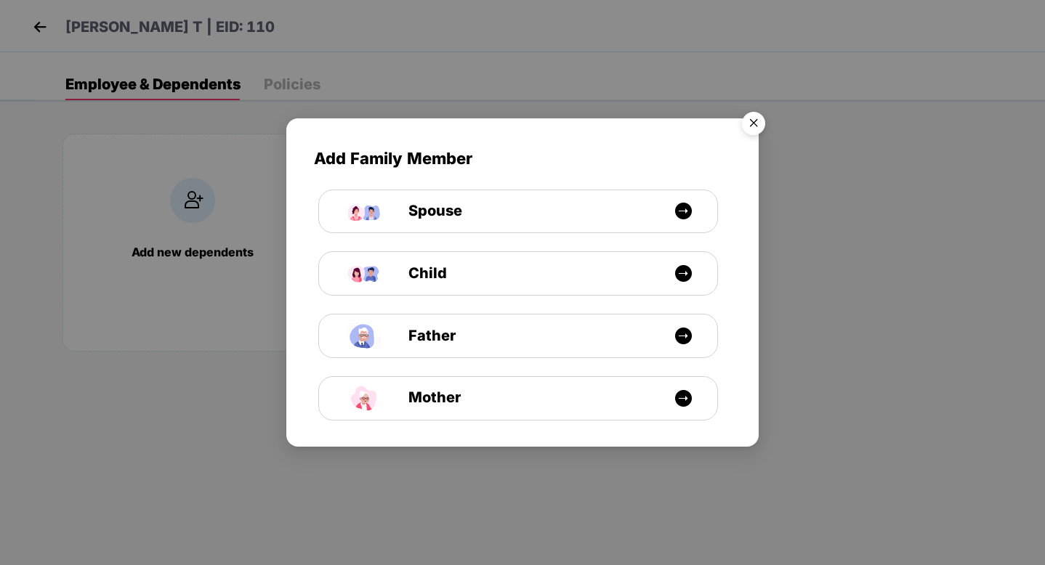
click at [753, 124] on img "Close" at bounding box center [753, 125] width 41 height 41
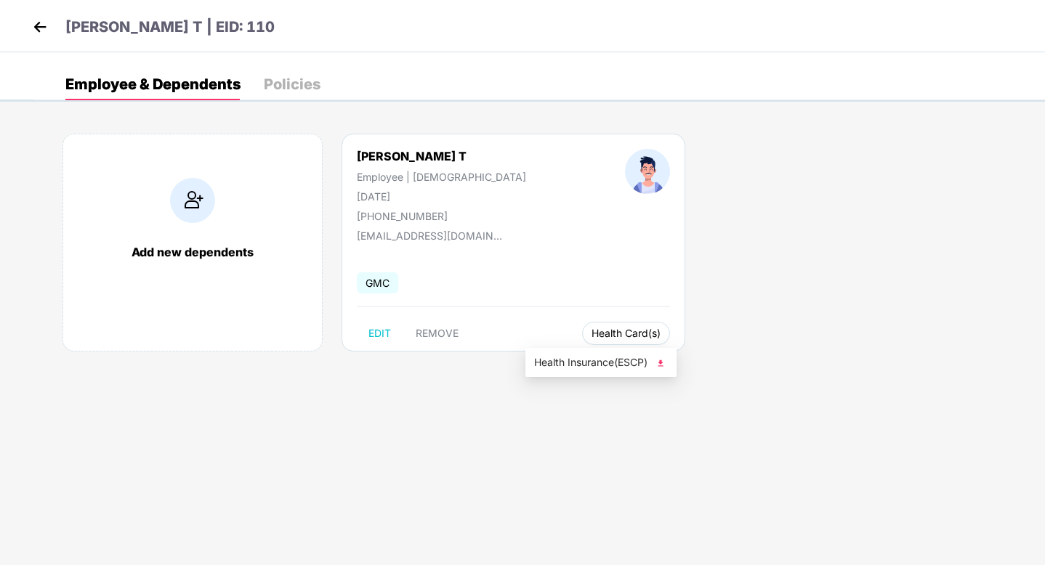
click at [591, 331] on span "Health Card(s)" at bounding box center [625, 333] width 69 height 7
click at [575, 360] on span "Health Insurance(ESCP)" at bounding box center [601, 363] width 134 height 16
click at [591, 337] on span "Health Card(s)" at bounding box center [625, 333] width 69 height 7
click at [589, 367] on span "Health Insurance(ESCP)" at bounding box center [601, 363] width 134 height 16
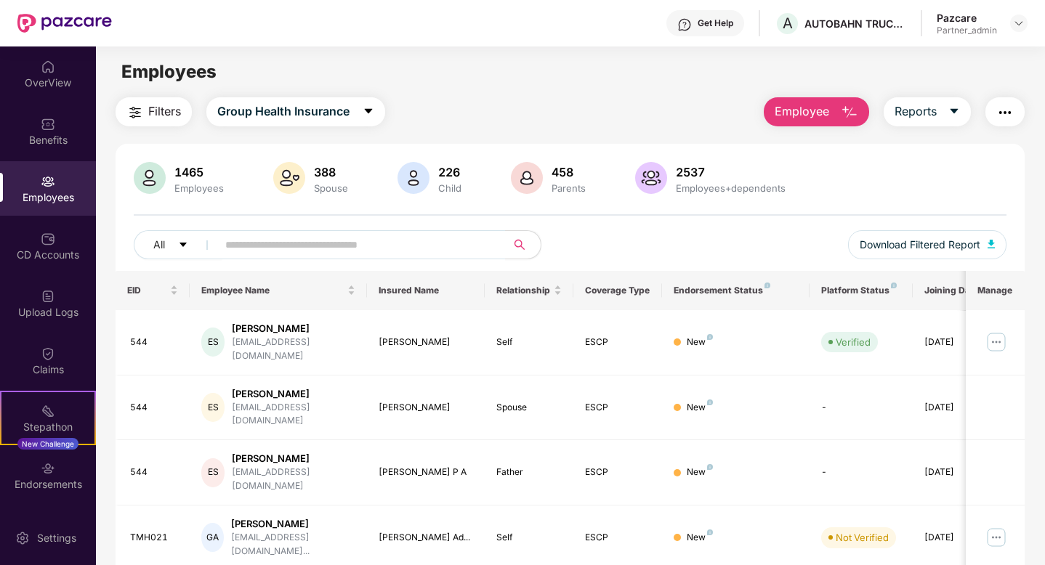
click at [177, 105] on span "Filters" at bounding box center [164, 111] width 33 height 18
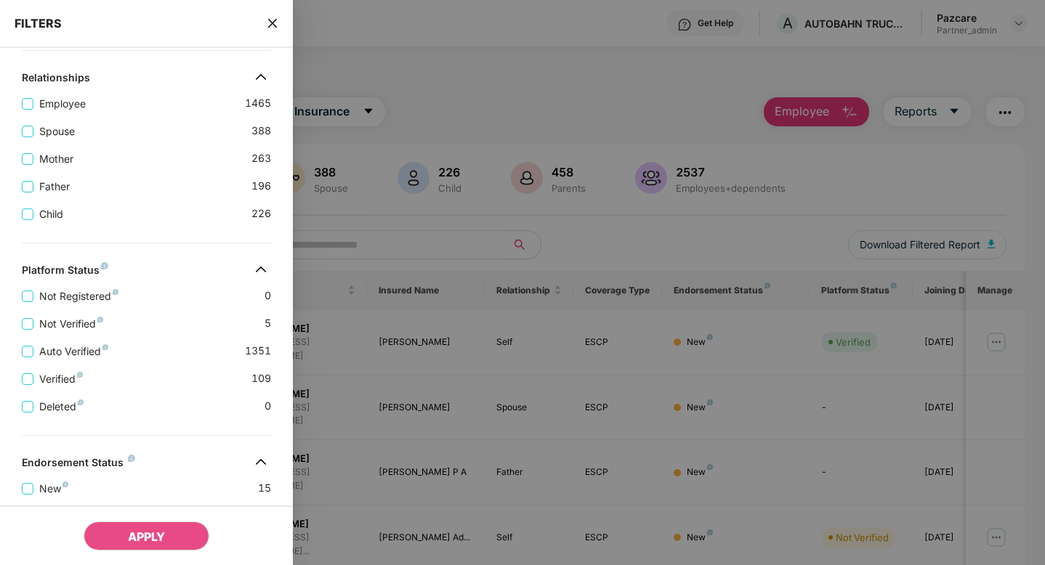
scroll to position [410, 0]
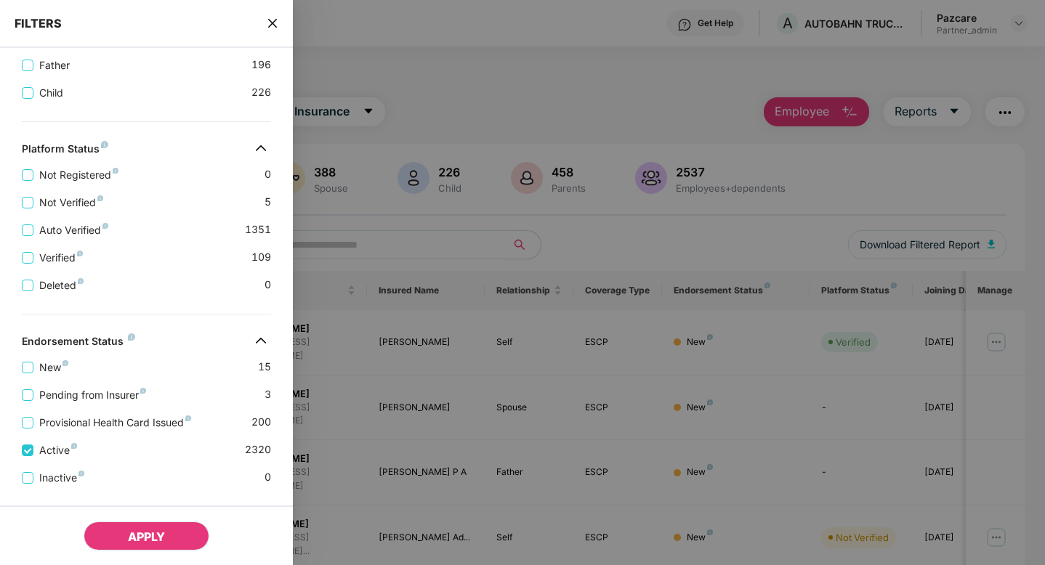
click at [136, 541] on span "APPLY" at bounding box center [146, 537] width 37 height 15
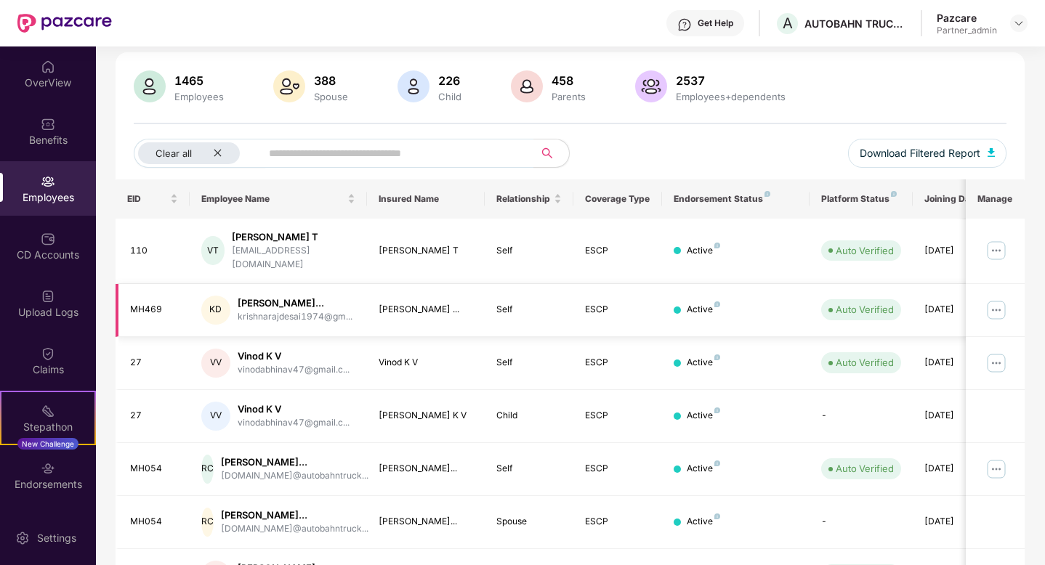
scroll to position [102, 0]
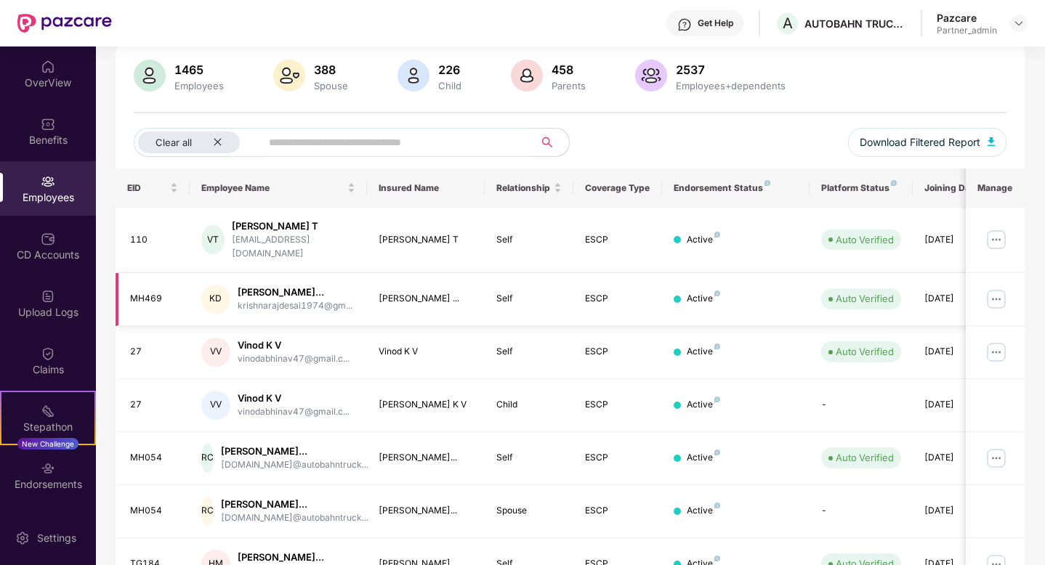
click at [990, 288] on img at bounding box center [996, 299] width 23 height 23
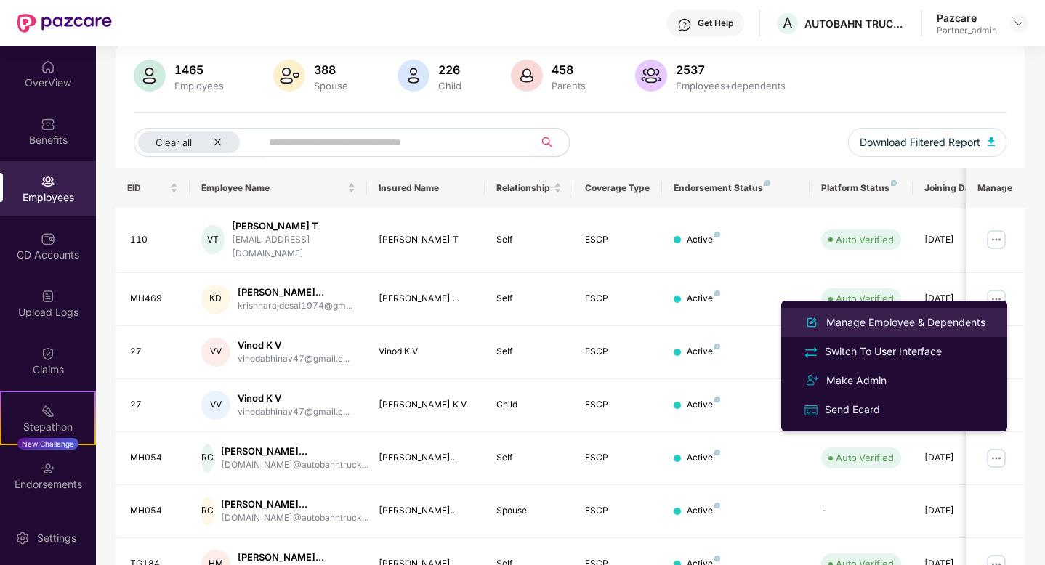
click at [910, 329] on div "Manage Employee & Dependents" at bounding box center [905, 323] width 165 height 16
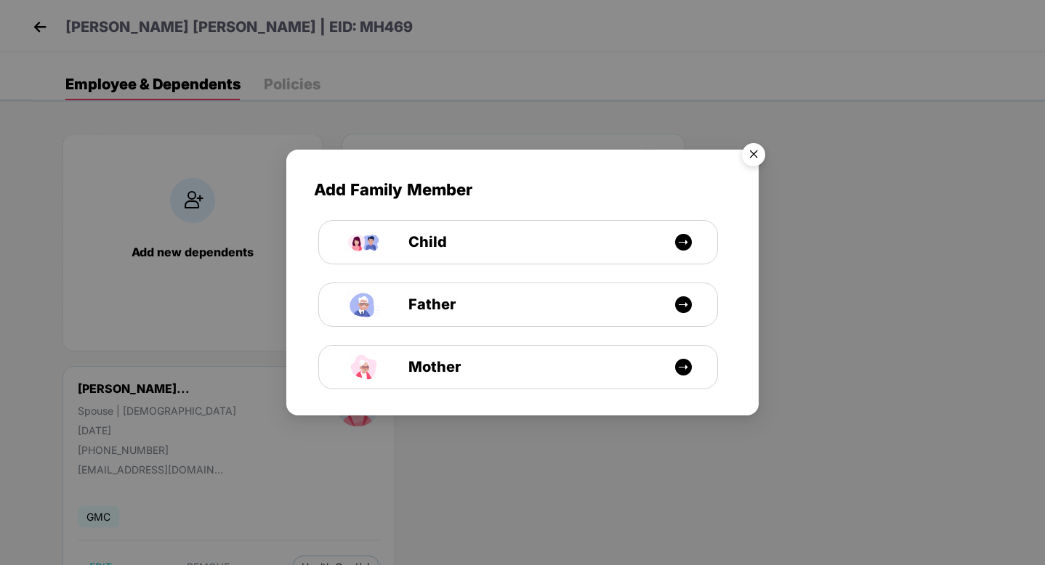
click at [751, 139] on img "Close" at bounding box center [753, 157] width 41 height 41
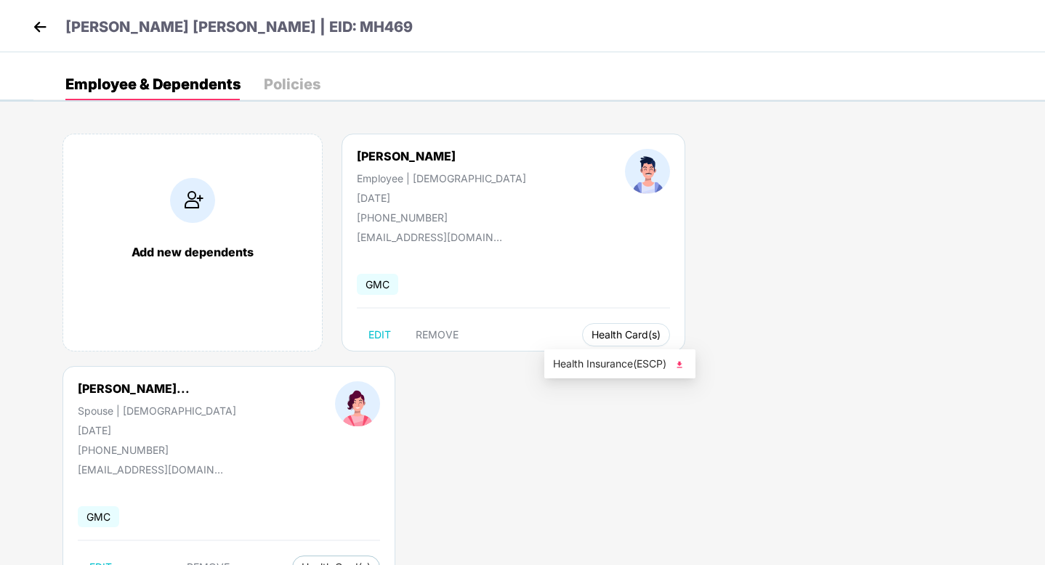
click at [592, 342] on button "Health Card(s)" at bounding box center [626, 334] width 88 height 23
click at [602, 374] on li "Health Insurance(ESCP)" at bounding box center [619, 363] width 151 height 23
